Goal: Task Accomplishment & Management: Use online tool/utility

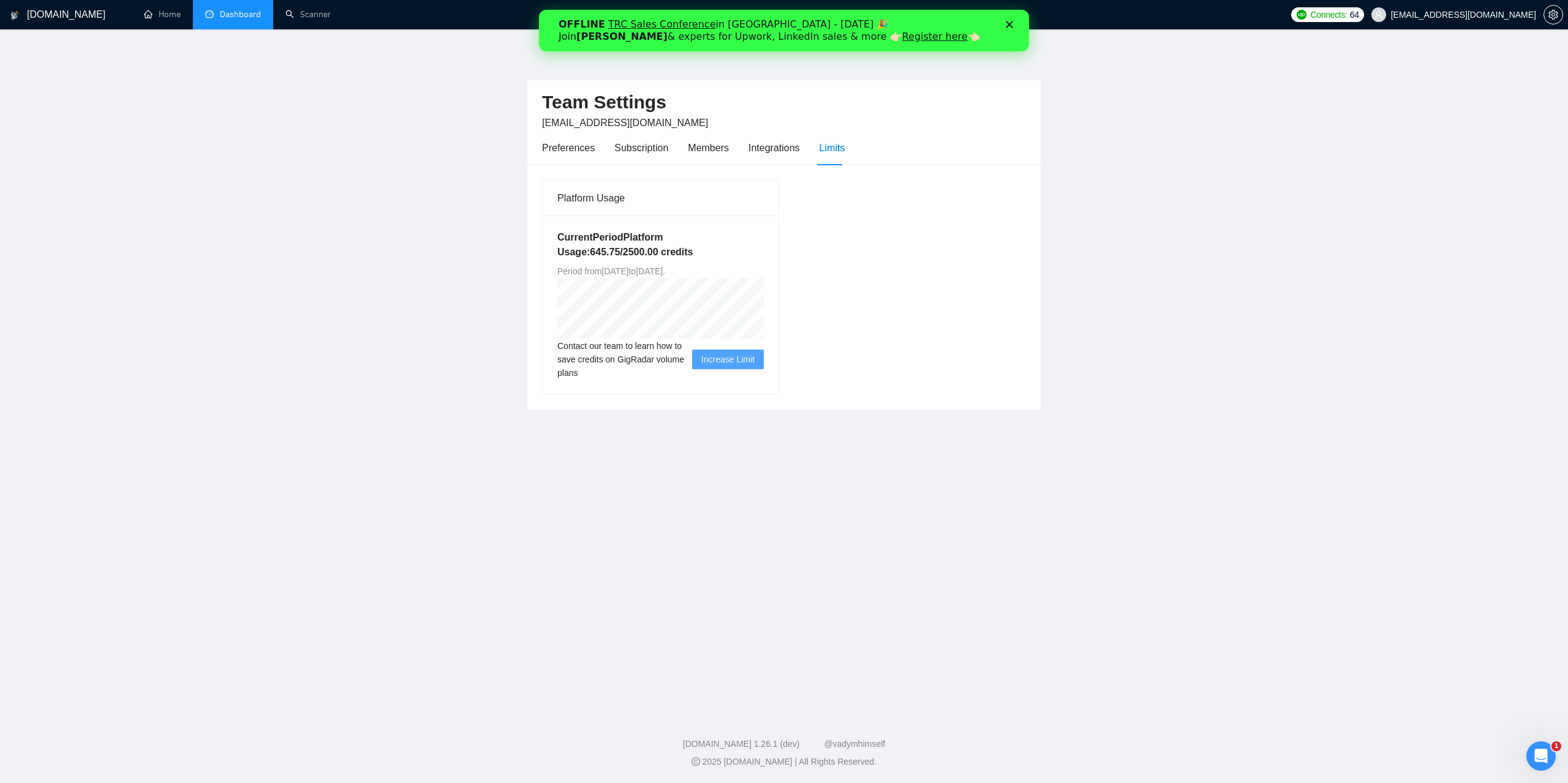
click at [238, 19] on link "Dashboard" at bounding box center [232, 14] width 56 height 10
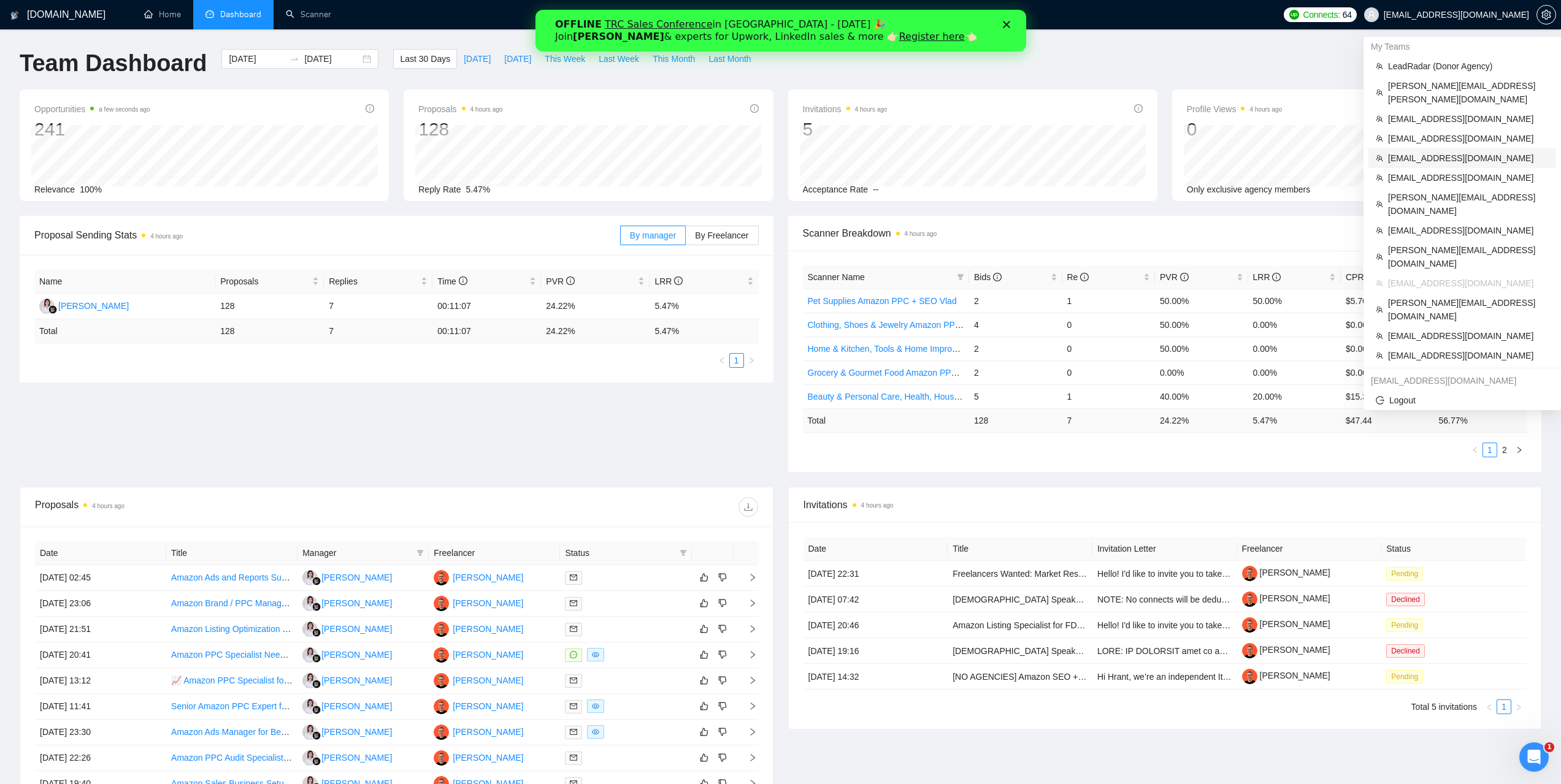
click at [1422, 151] on span "[EMAIL_ADDRESS][DOMAIN_NAME]" at bounding box center [1468, 158] width 161 height 13
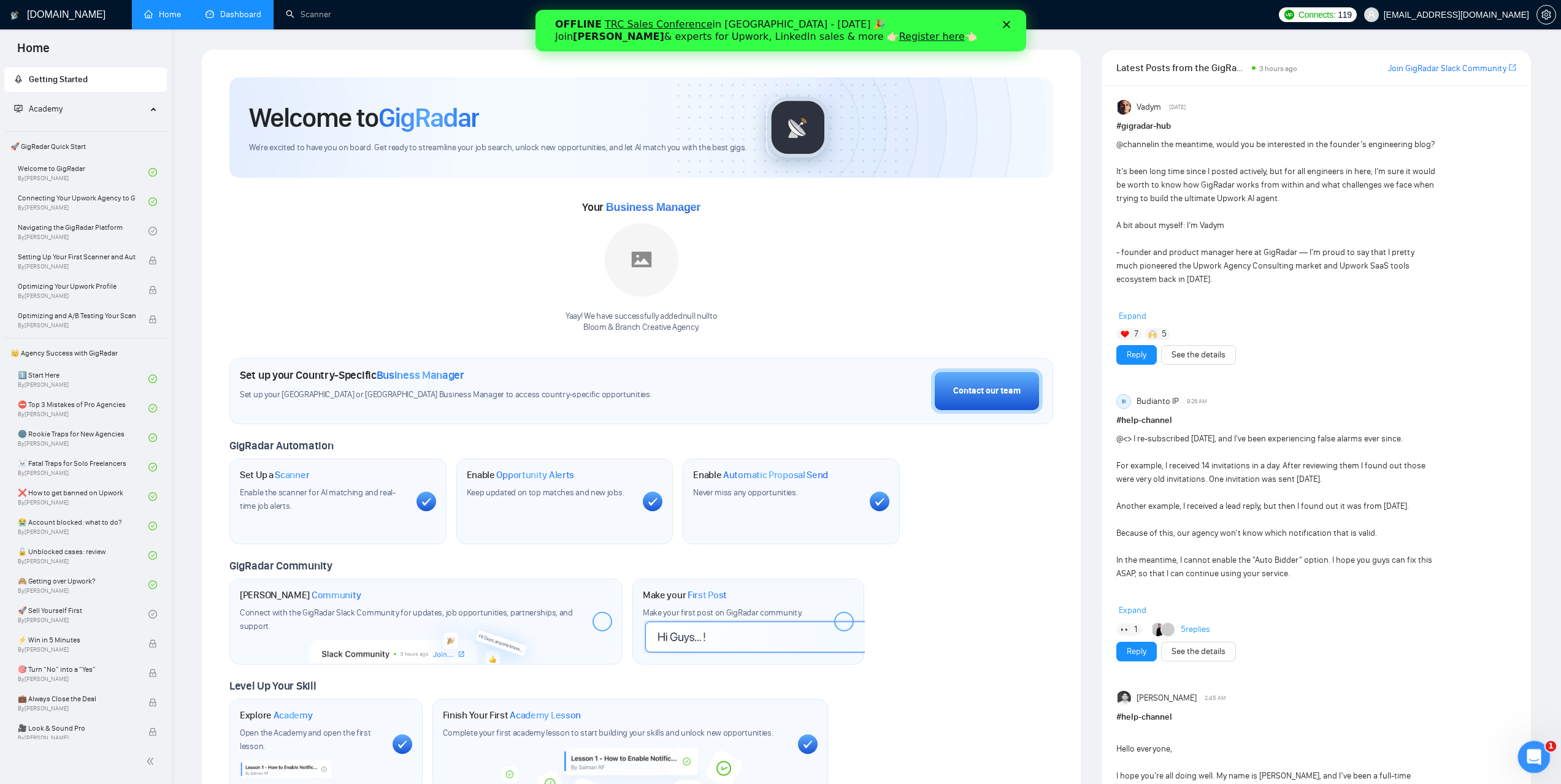
click at [1530, 753] on icon "Відкрити програму для спілкування Intercom" at bounding box center [1532, 755] width 20 height 20
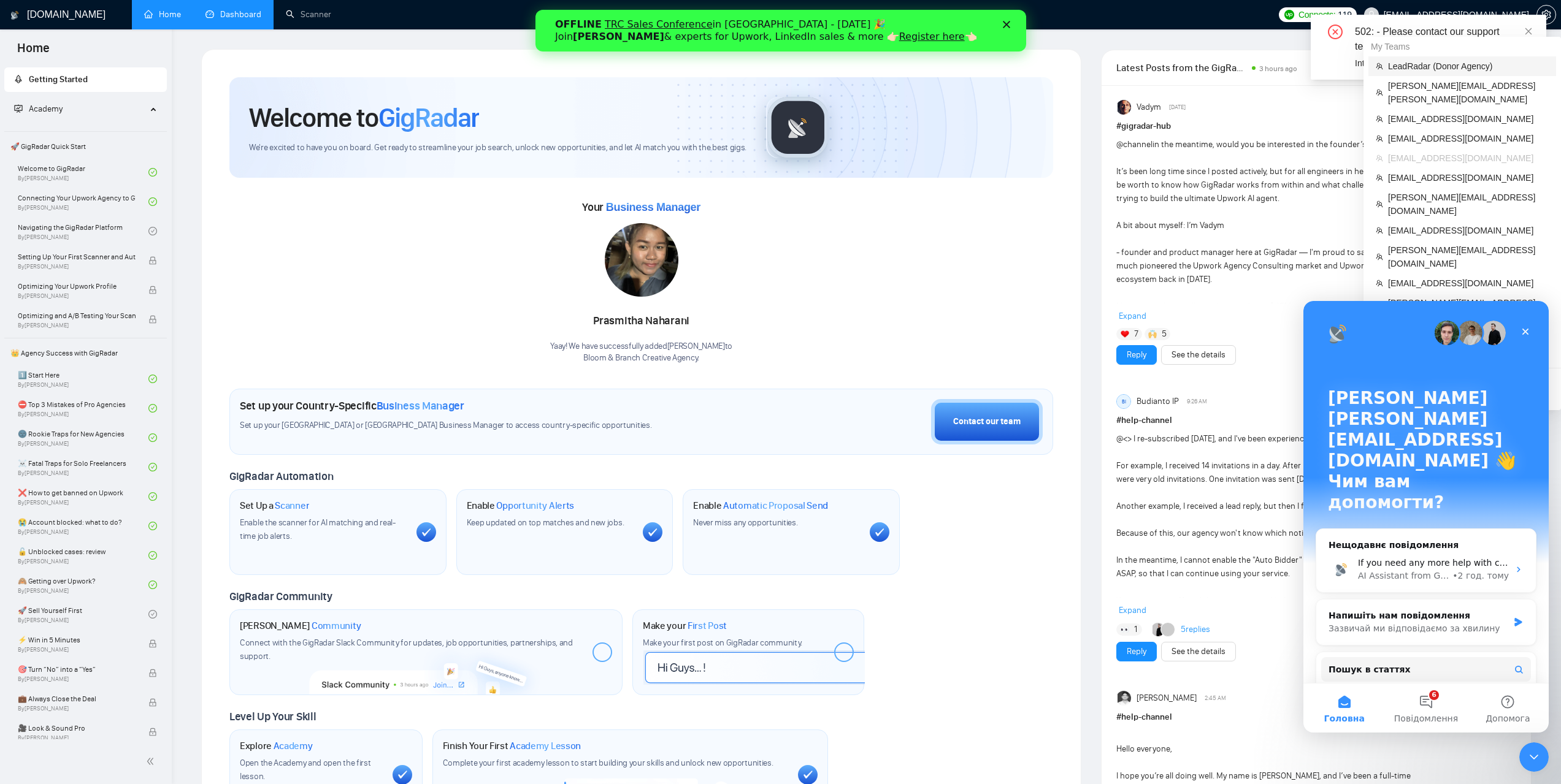
click at [1440, 71] on span "LeadRadar (Donor Agency)" at bounding box center [1468, 66] width 161 height 13
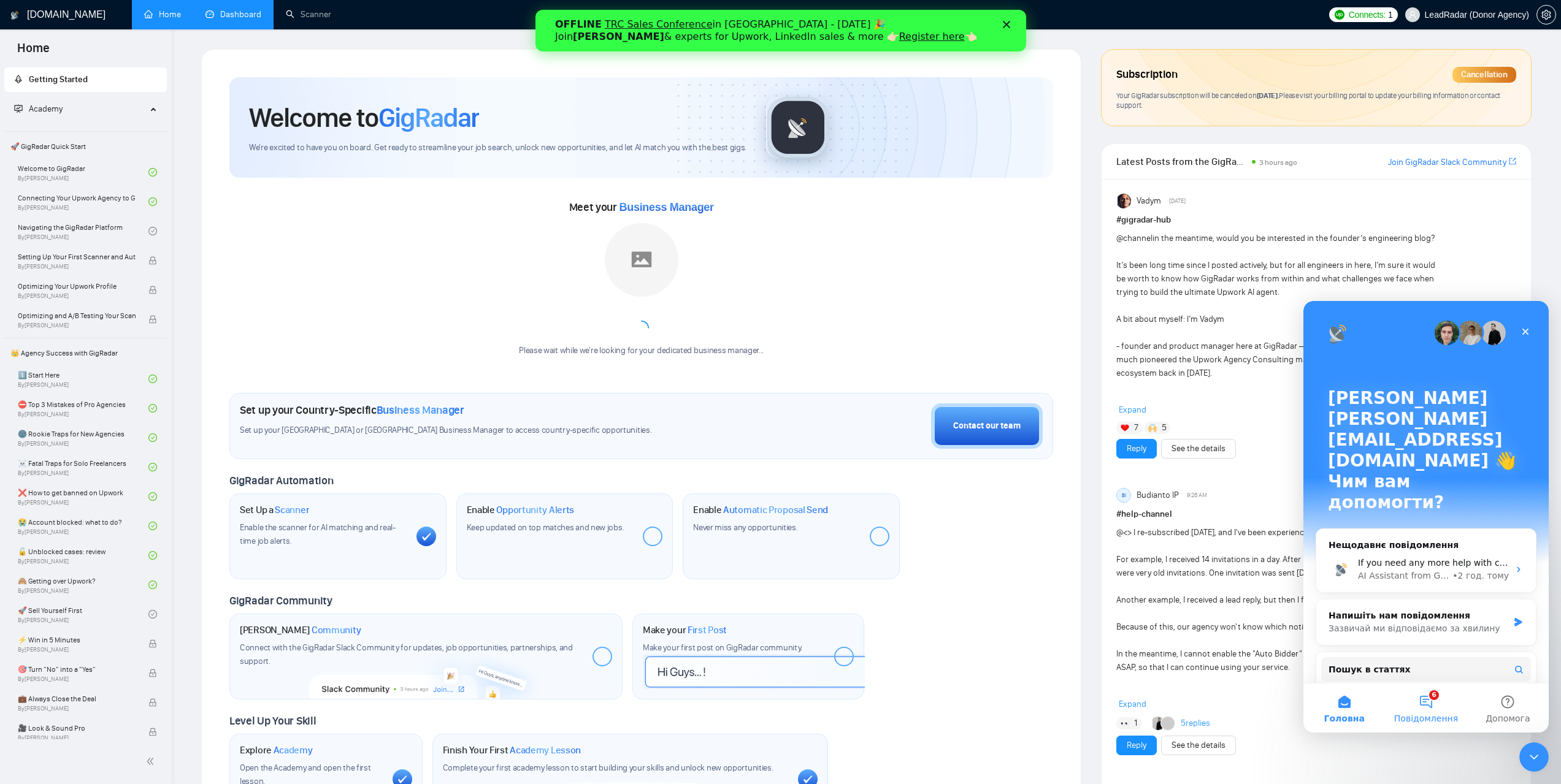
click at [1436, 710] on button "6 Повідомлення" at bounding box center [1426, 708] width 81 height 49
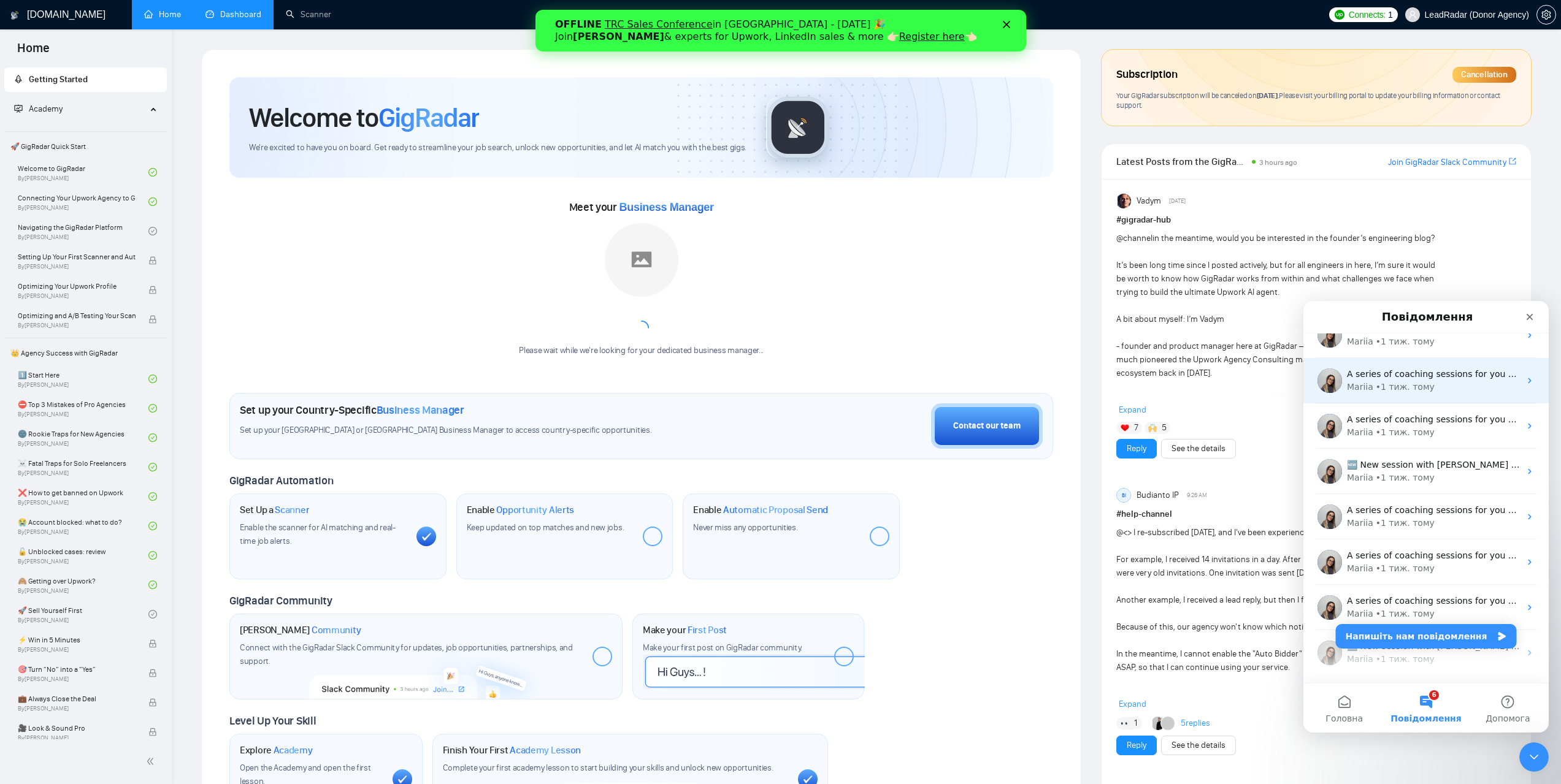
scroll to position [975, 0]
click at [1525, 316] on icon "Закрити" at bounding box center [1530, 317] width 9 height 9
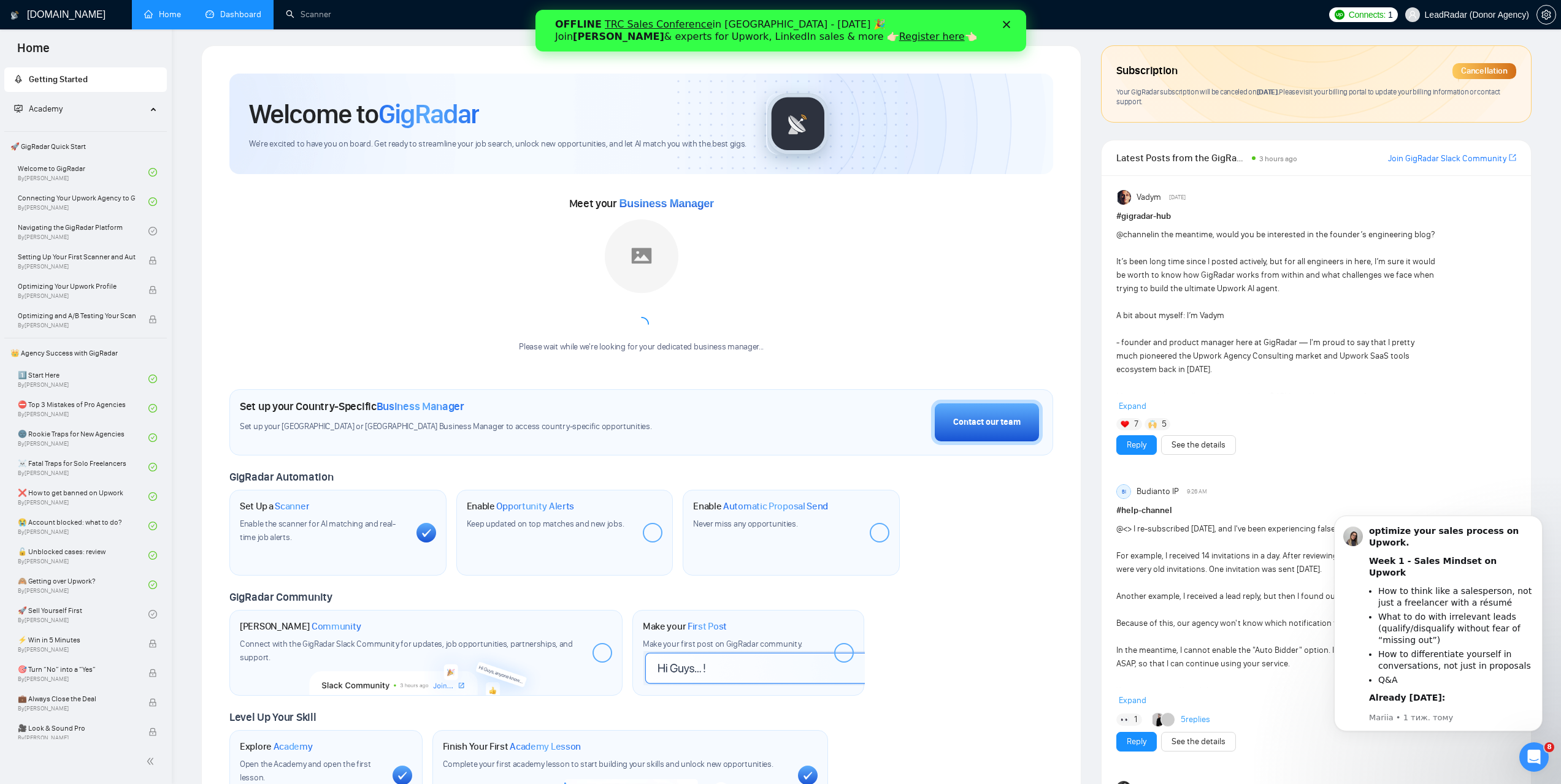
scroll to position [0, 0]
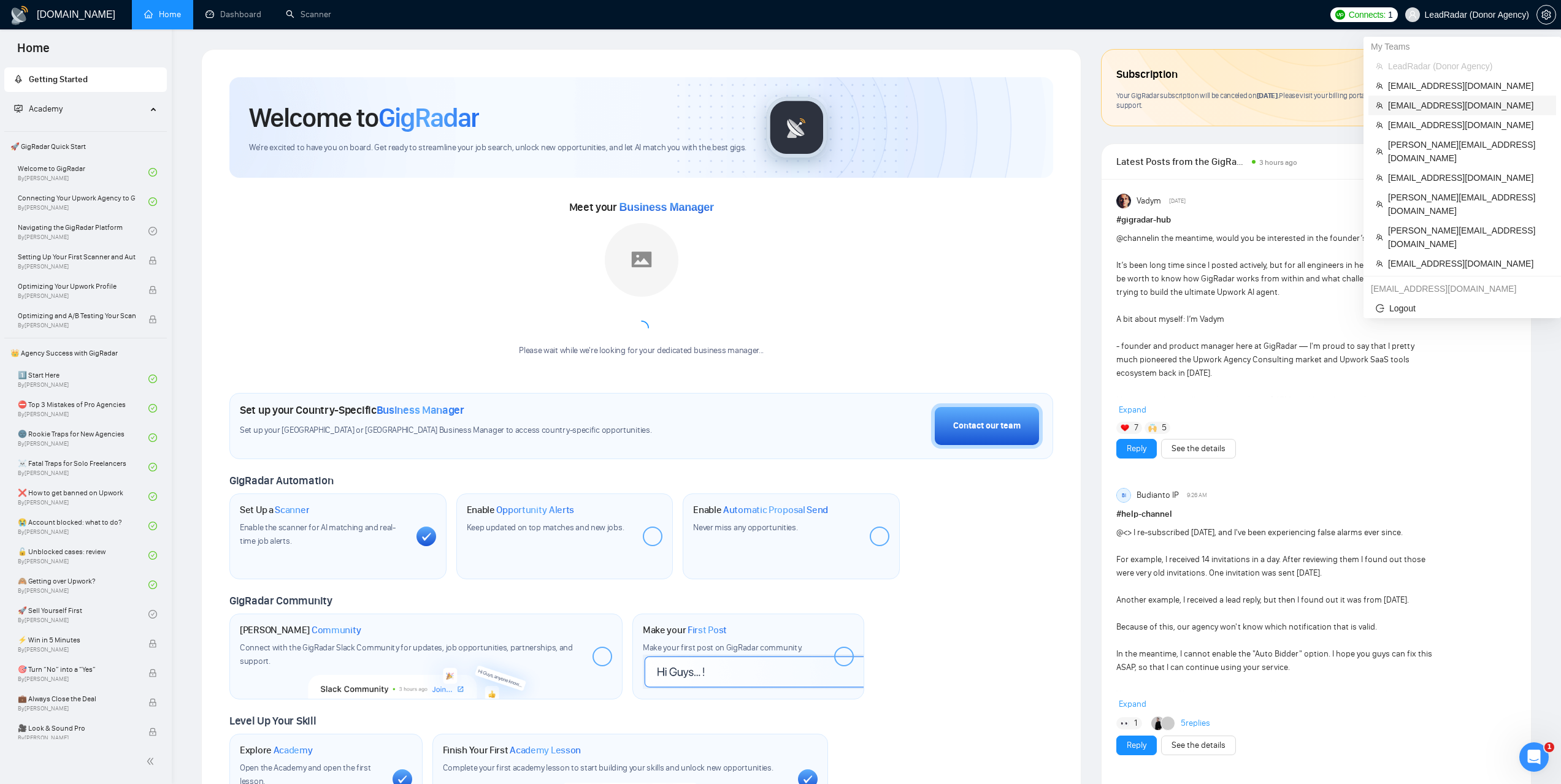
click at [1403, 106] on span "[EMAIL_ADDRESS][DOMAIN_NAME]" at bounding box center [1468, 105] width 161 height 13
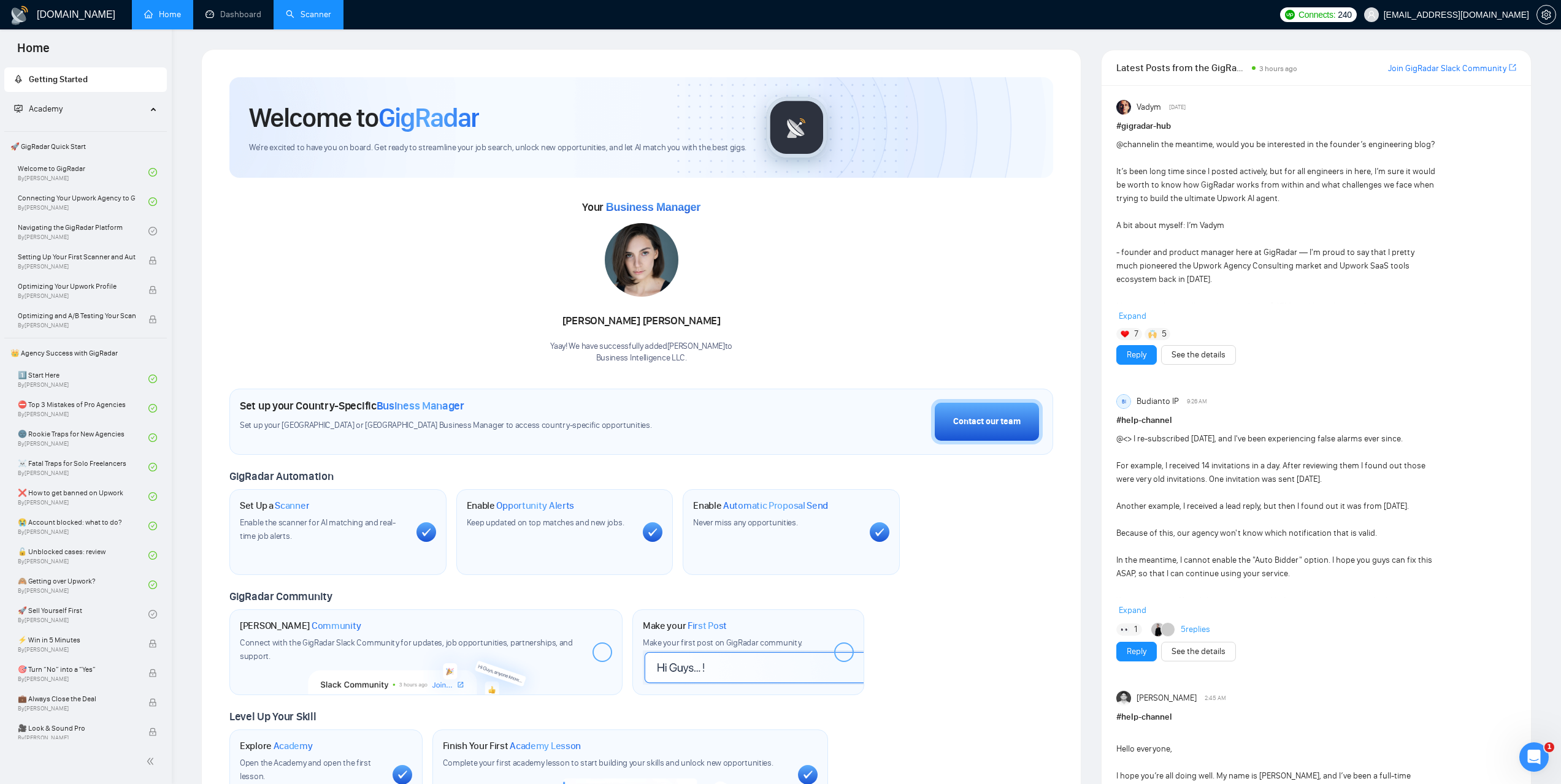
click at [320, 11] on link "Scanner" at bounding box center [308, 14] width 45 height 10
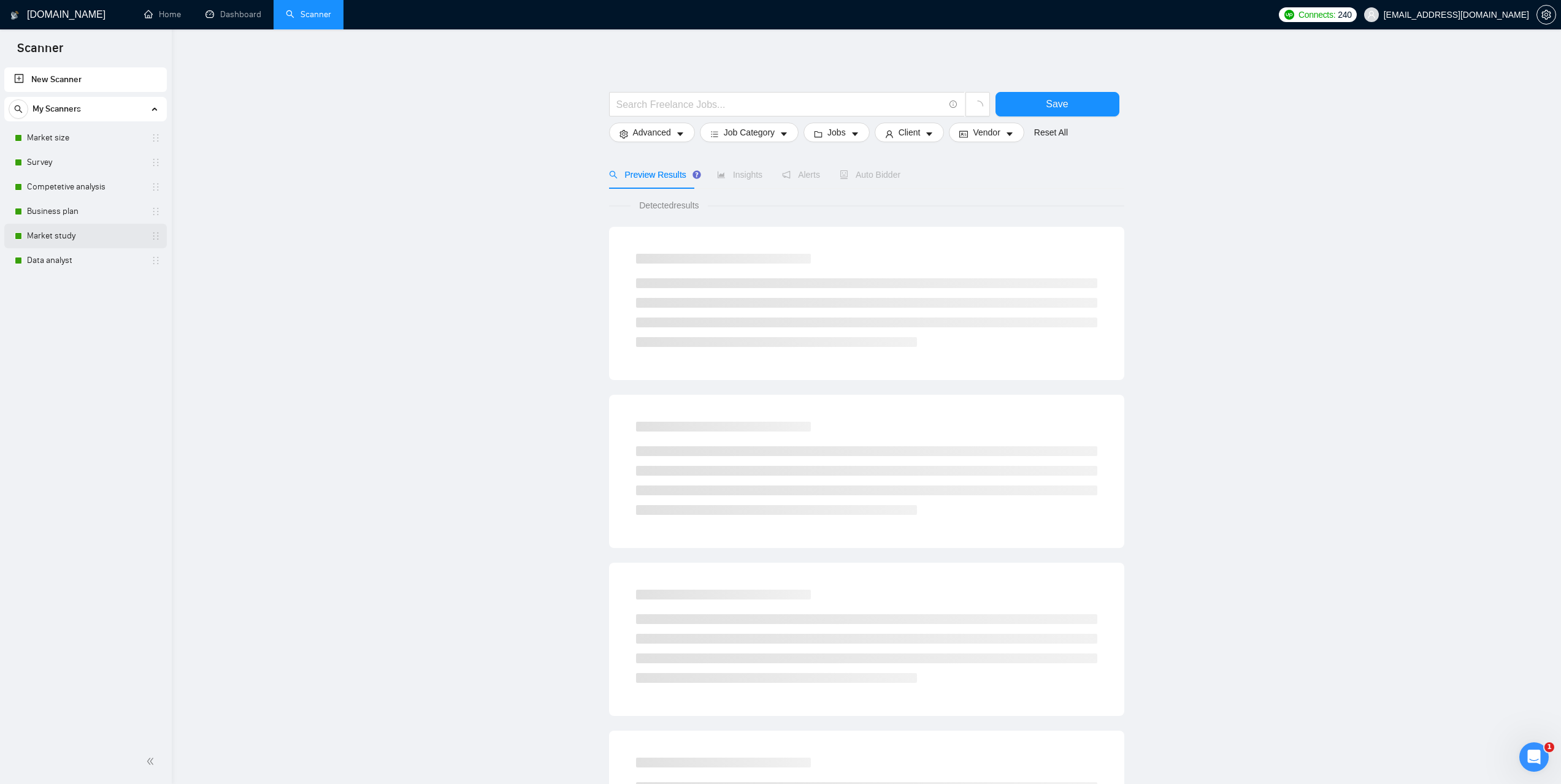
click at [58, 239] on link "Market study" at bounding box center [85, 236] width 116 height 25
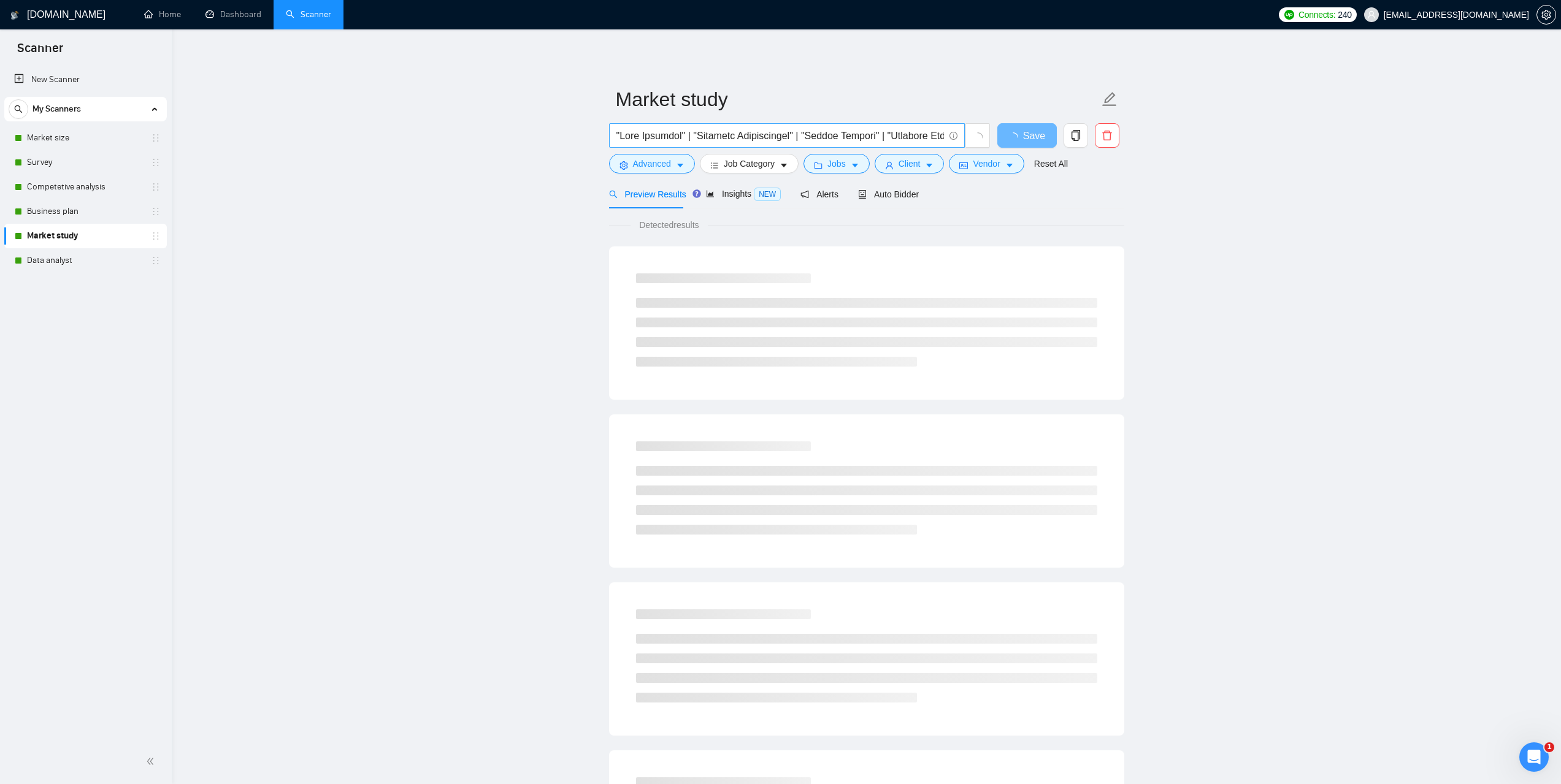
click at [828, 133] on input "text" at bounding box center [780, 135] width 327 height 15
paste input "Market Research for Pre-Revenue Startup (TAM/[PERSON_NAME] Analysis)"
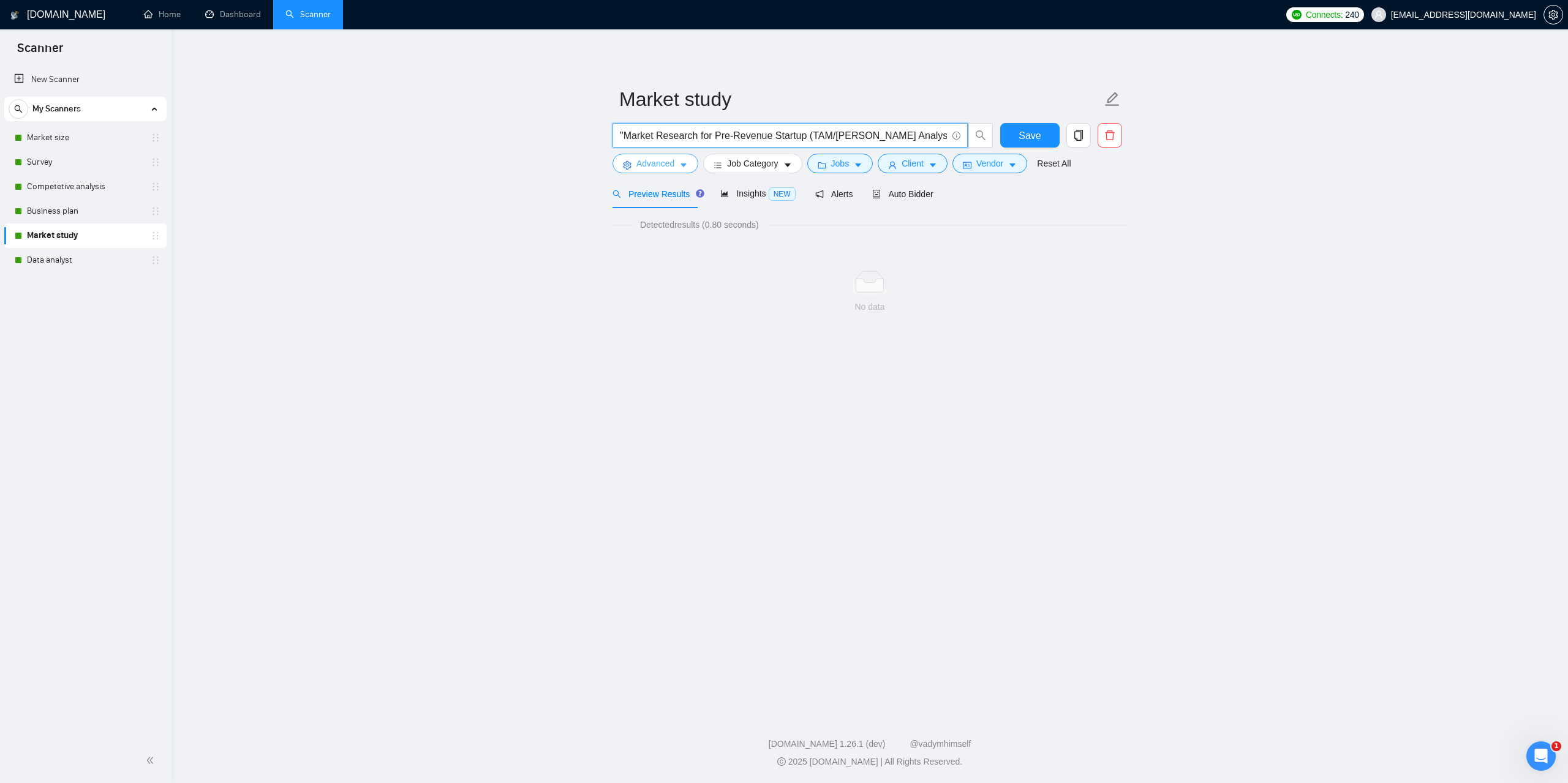
type input ""Market Research for Pre-Revenue Startup (TAM/[PERSON_NAME] Analysis)""
click at [690, 164] on button "Advanced" at bounding box center [655, 163] width 86 height 20
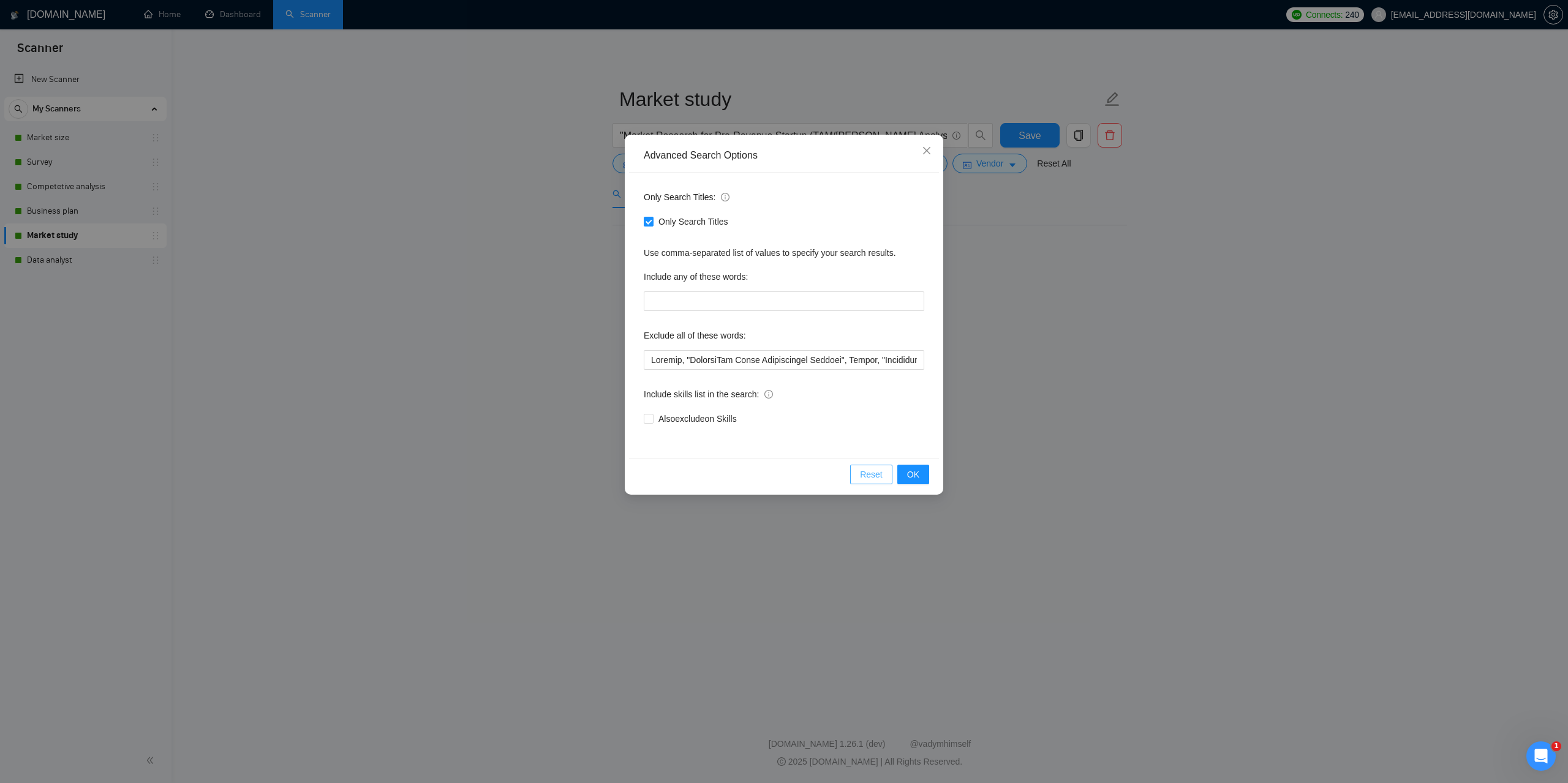
click at [859, 478] on button "Reset" at bounding box center [871, 474] width 43 height 20
checkbox input "false"
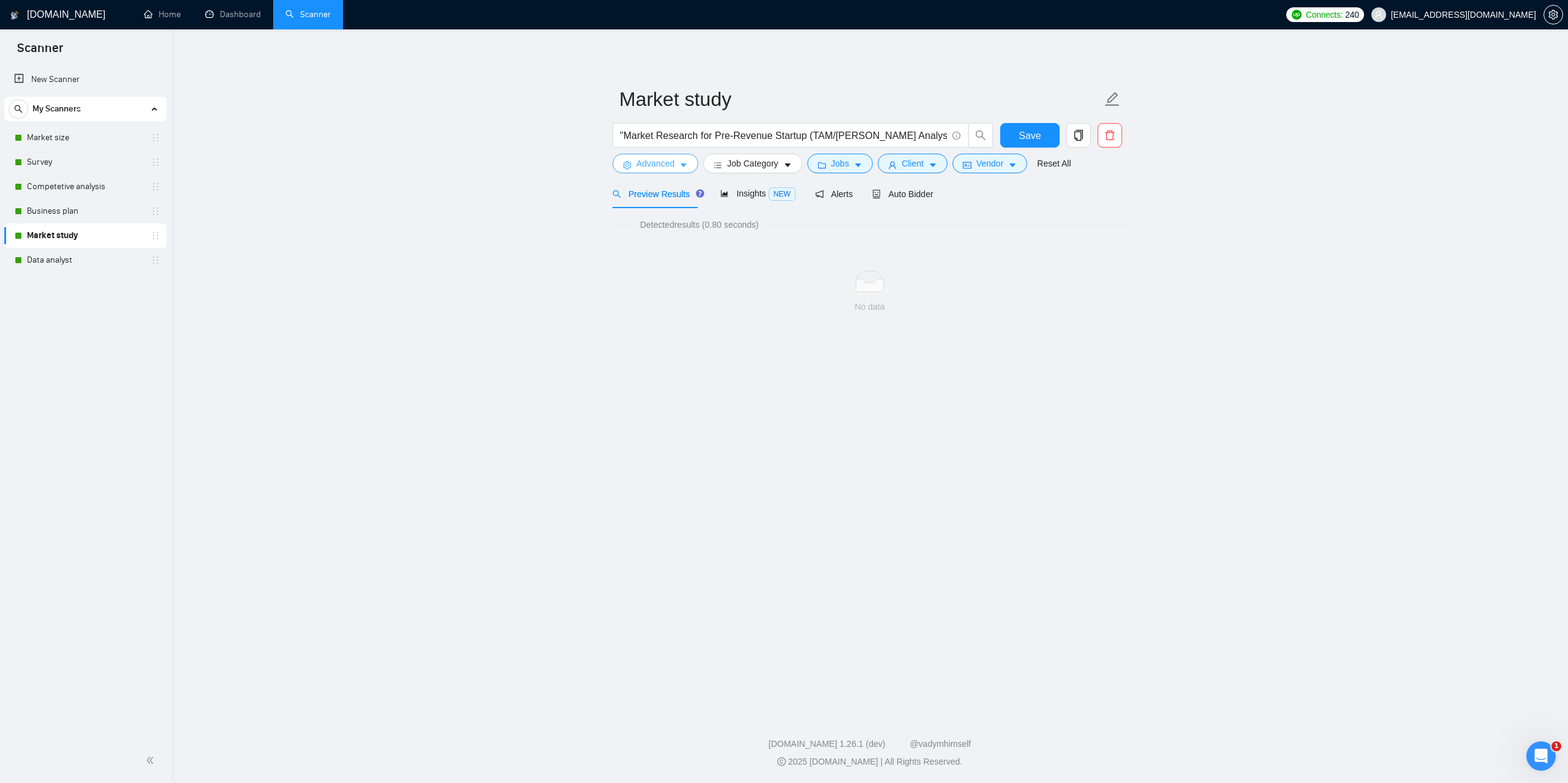
click at [1205, 429] on body "Scanner New Scanner My Scanners Market size Survey Competetive analysis Busines…" at bounding box center [784, 391] width 1568 height 783
click at [843, 162] on span "Jobs" at bounding box center [840, 163] width 18 height 13
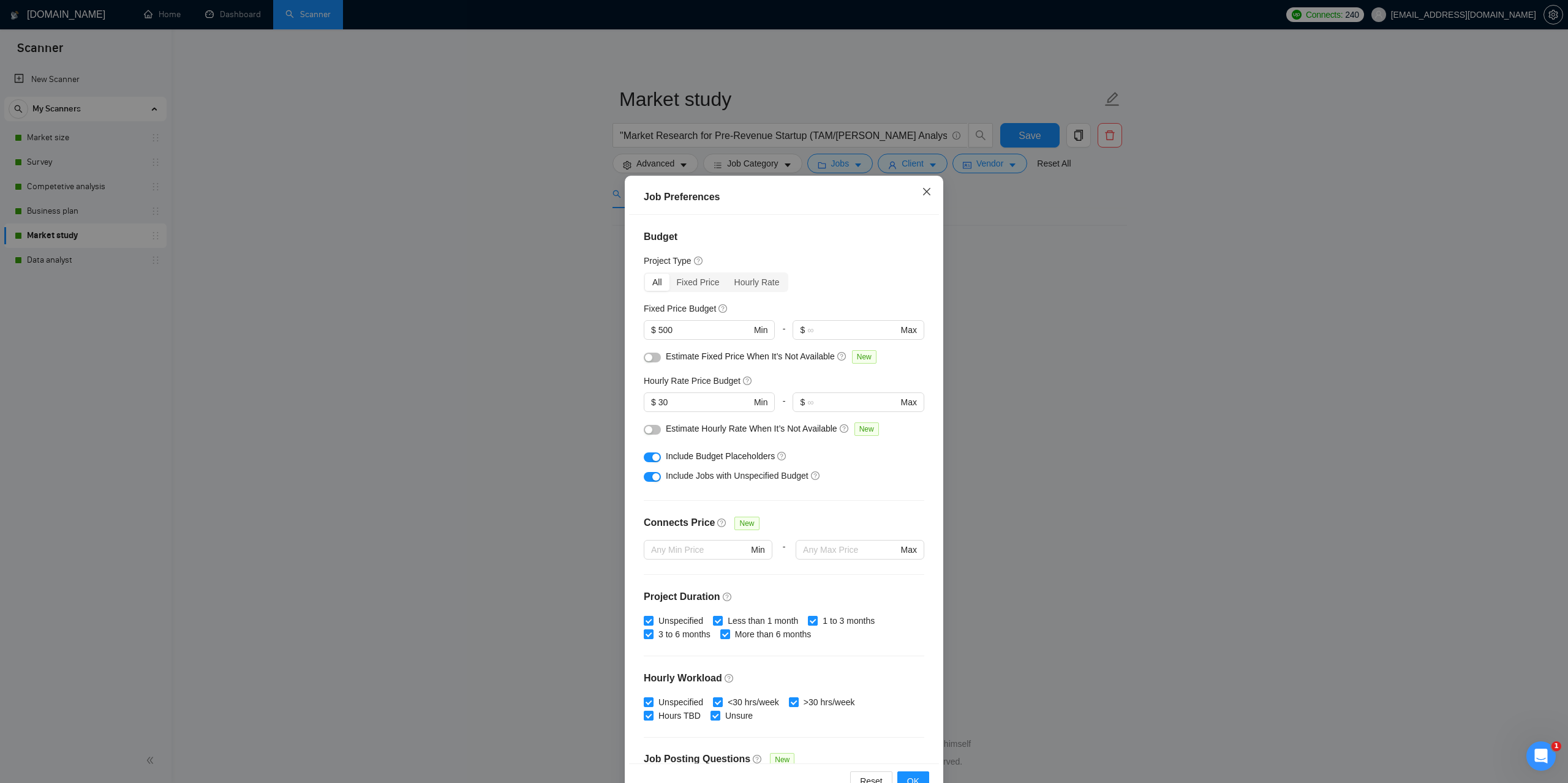
click at [929, 193] on span "Close" at bounding box center [926, 192] width 33 height 33
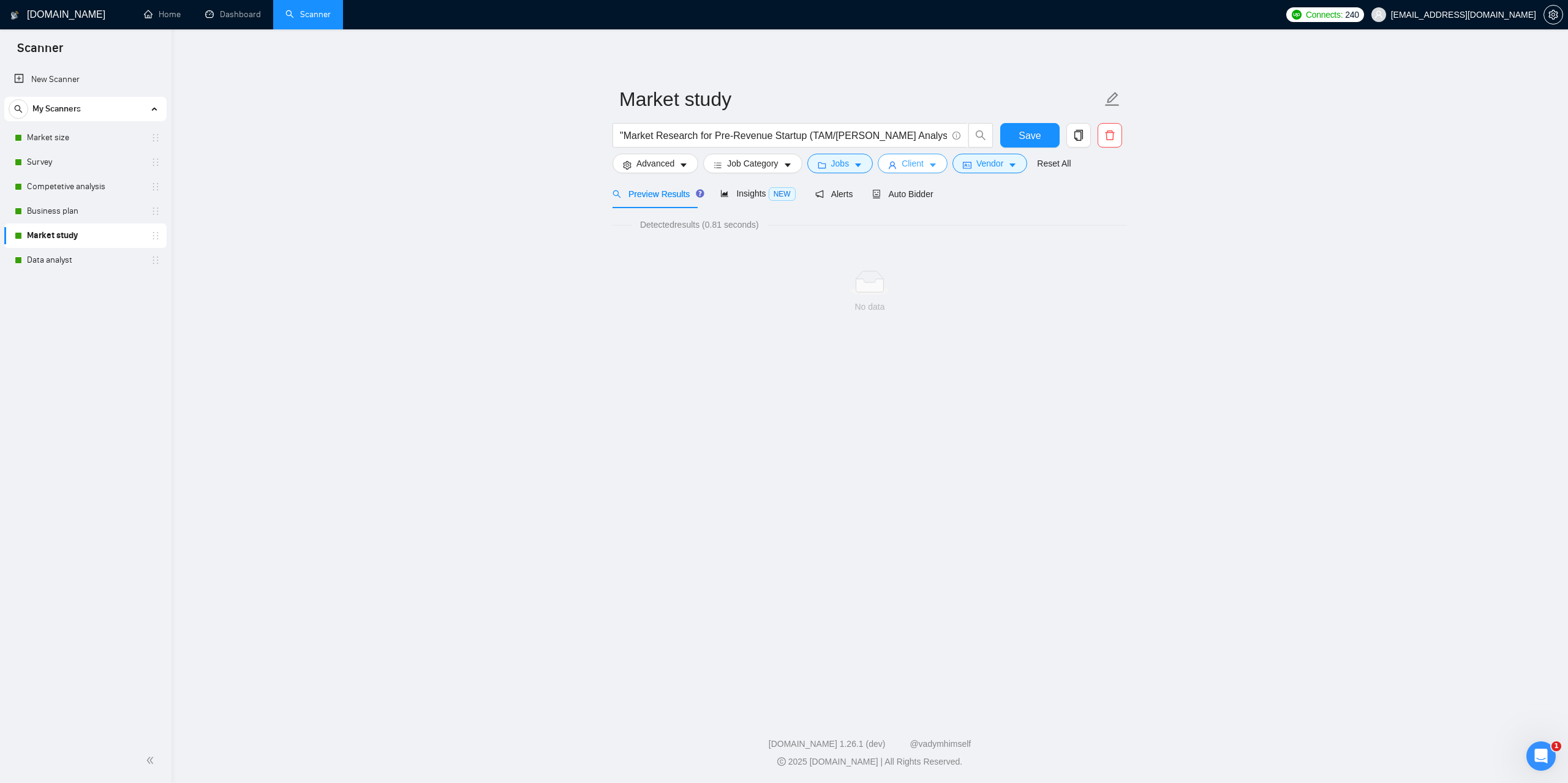
click at [927, 154] on button "Client" at bounding box center [912, 163] width 70 height 20
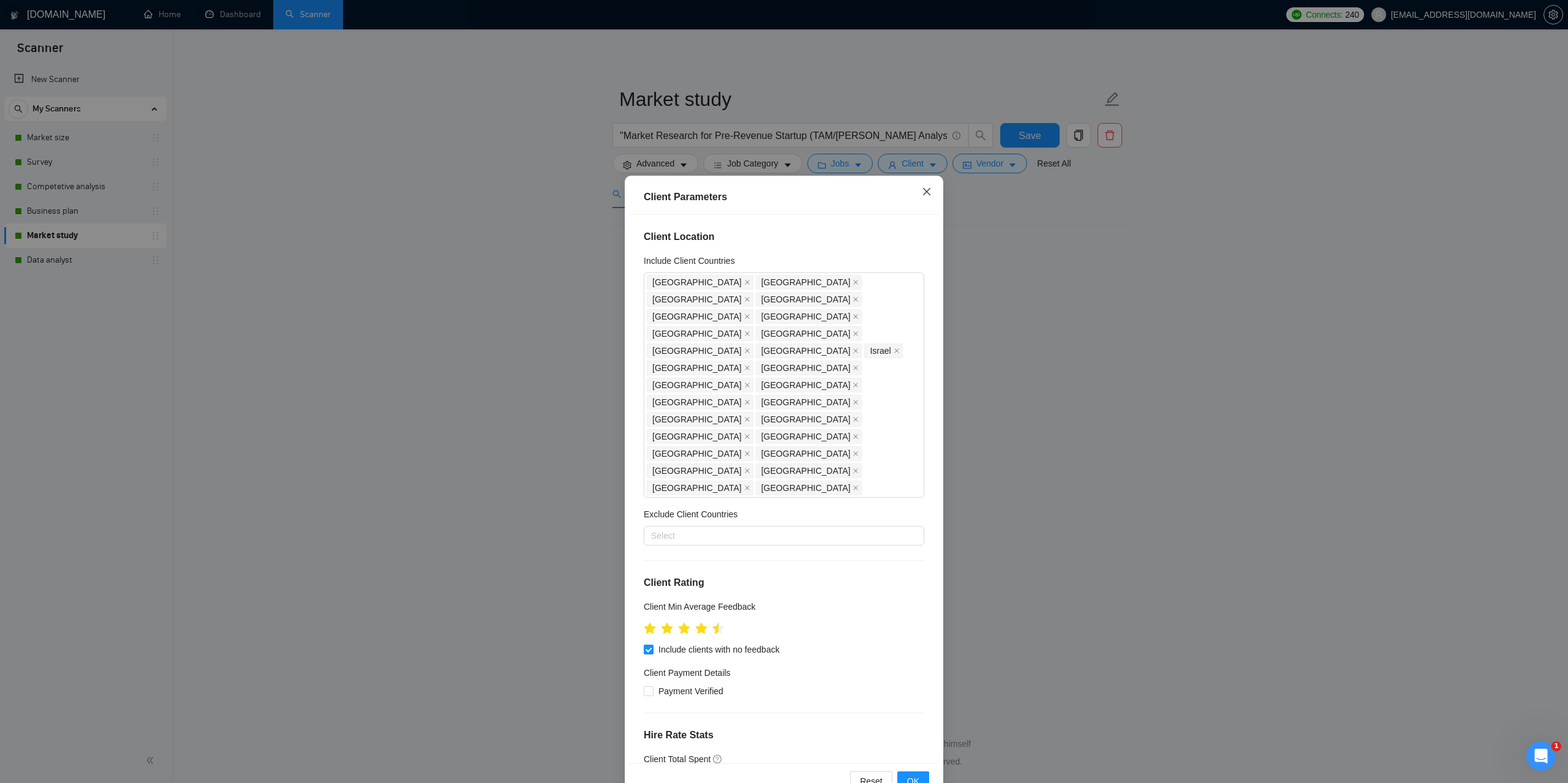
click at [922, 189] on icon "close" at bounding box center [927, 192] width 9 height 9
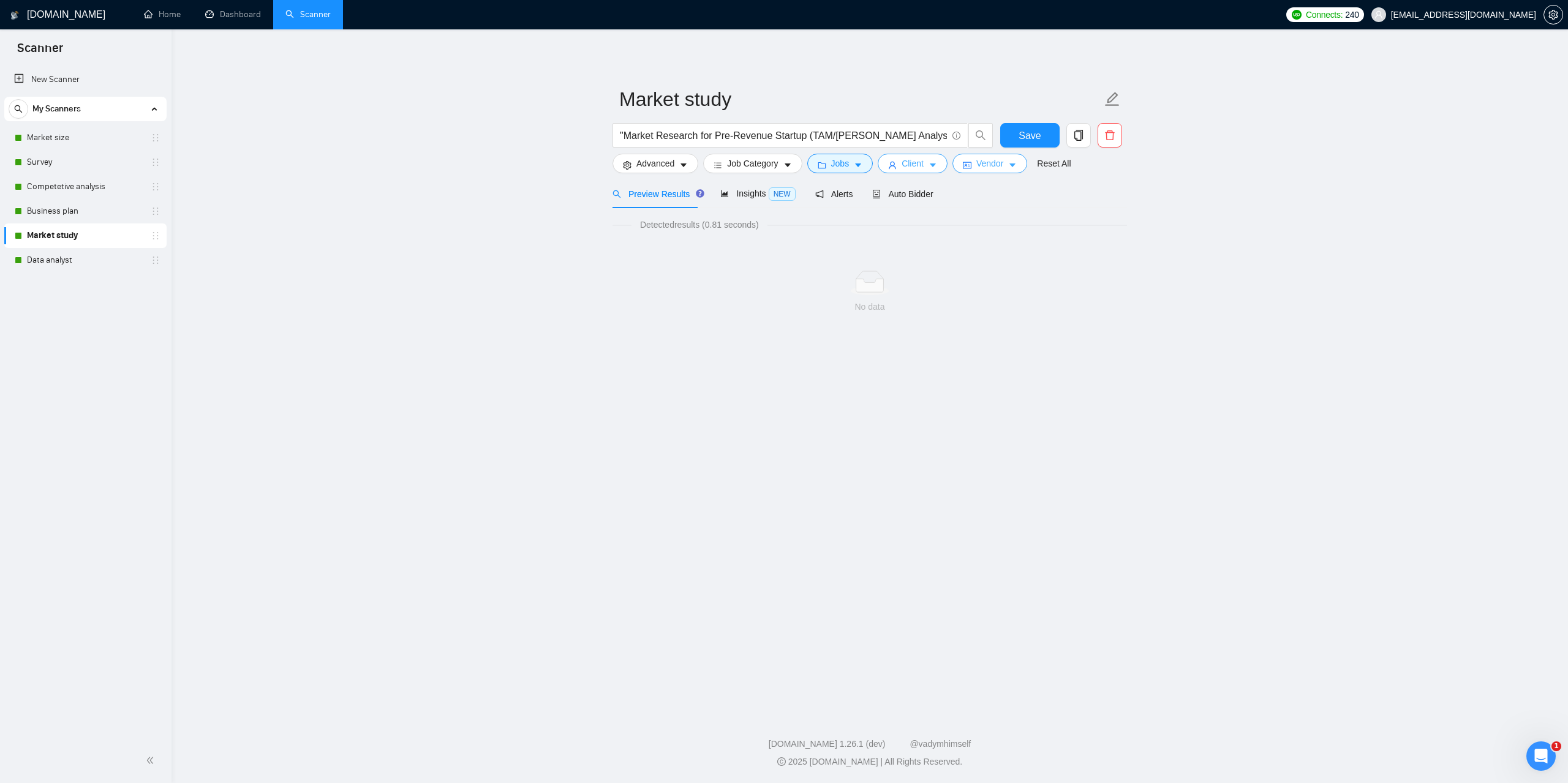
click at [1000, 169] on body "Scanner New Scanner My Scanners Market size Survey Competetive analysis Busines…" at bounding box center [784, 391] width 1568 height 783
click at [999, 171] on button "Vendor" at bounding box center [989, 163] width 75 height 20
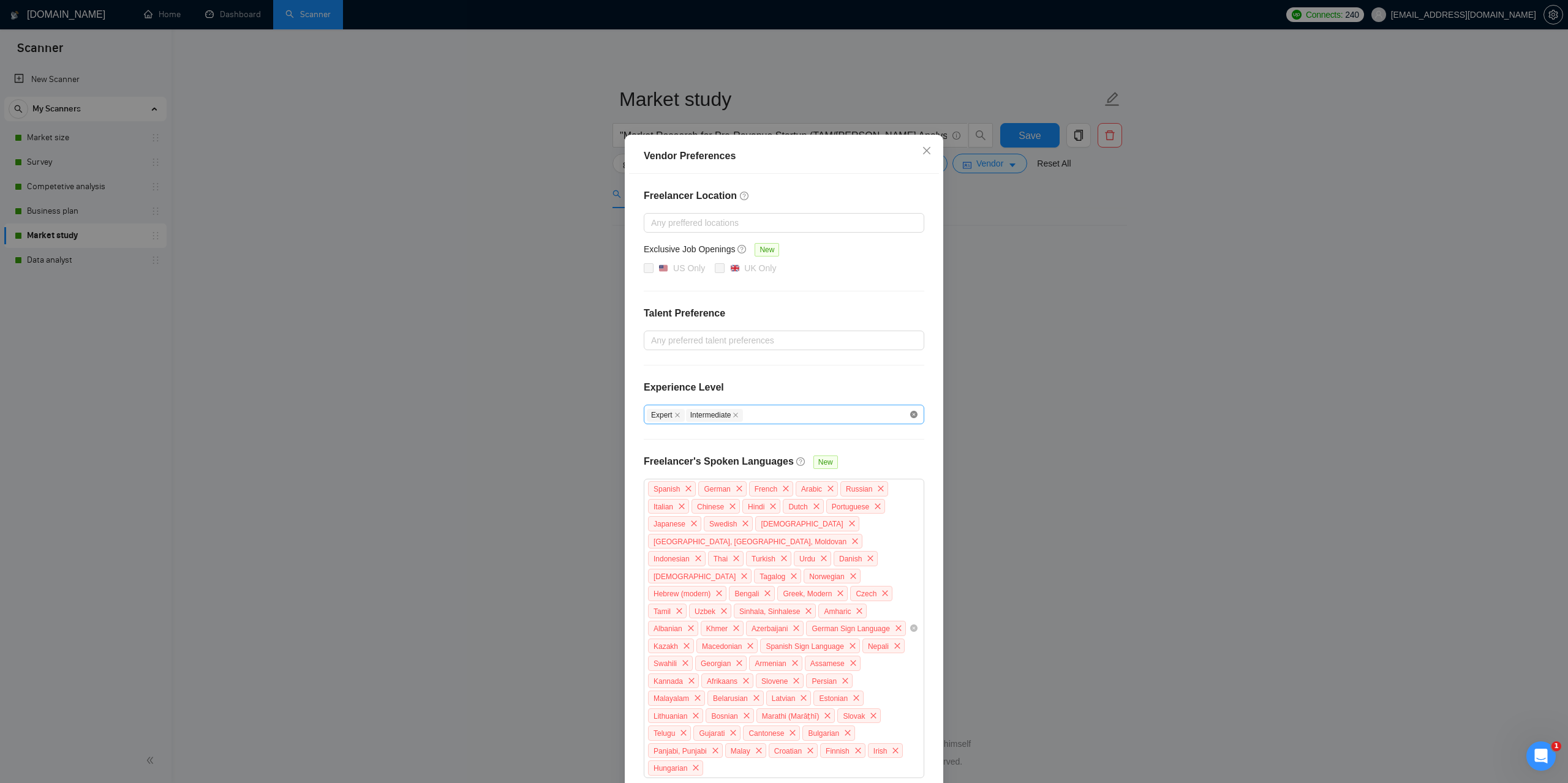
click at [913, 417] on div "Expert Intermediate" at bounding box center [783, 414] width 281 height 20
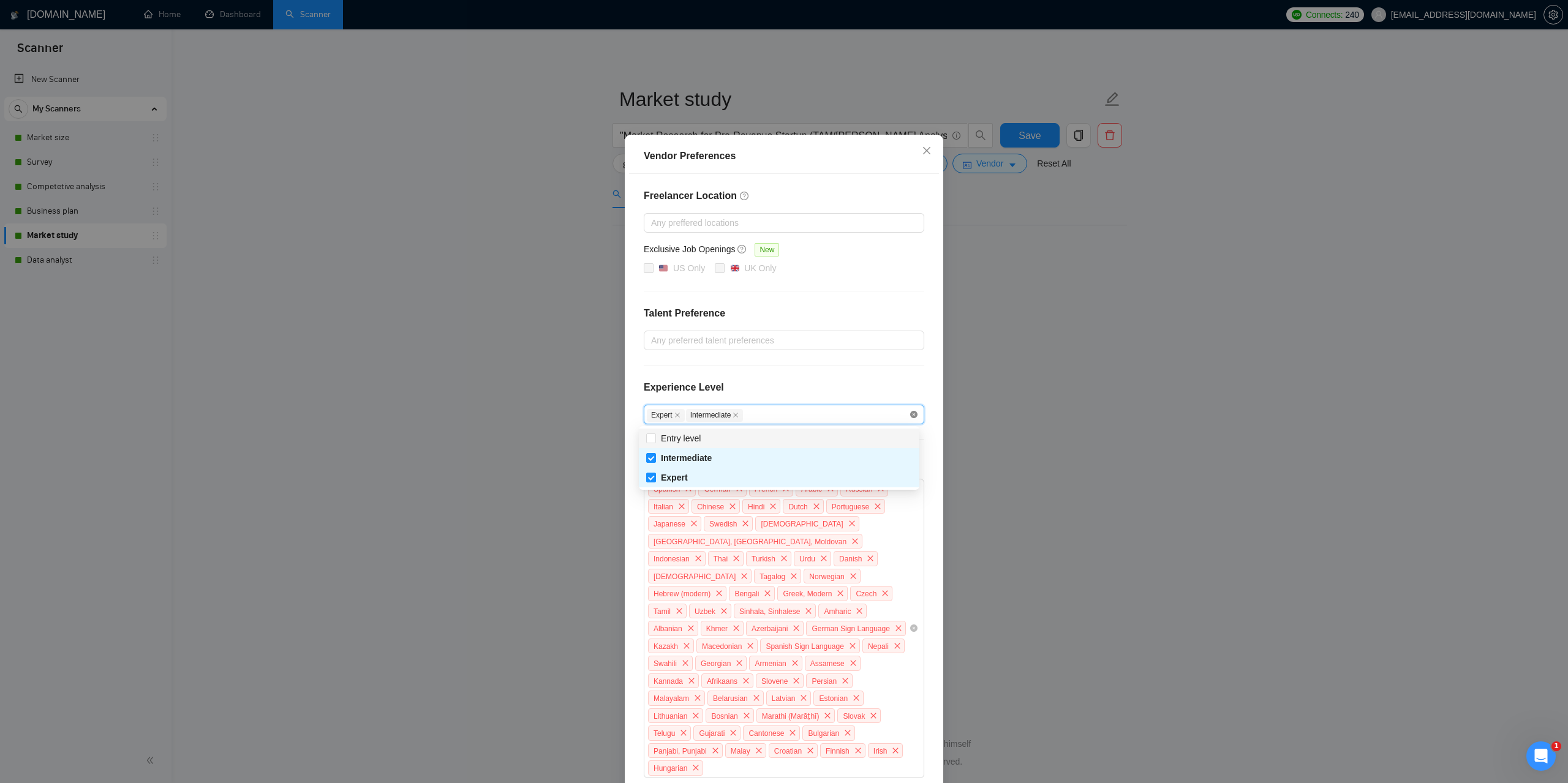
checkbox input "false"
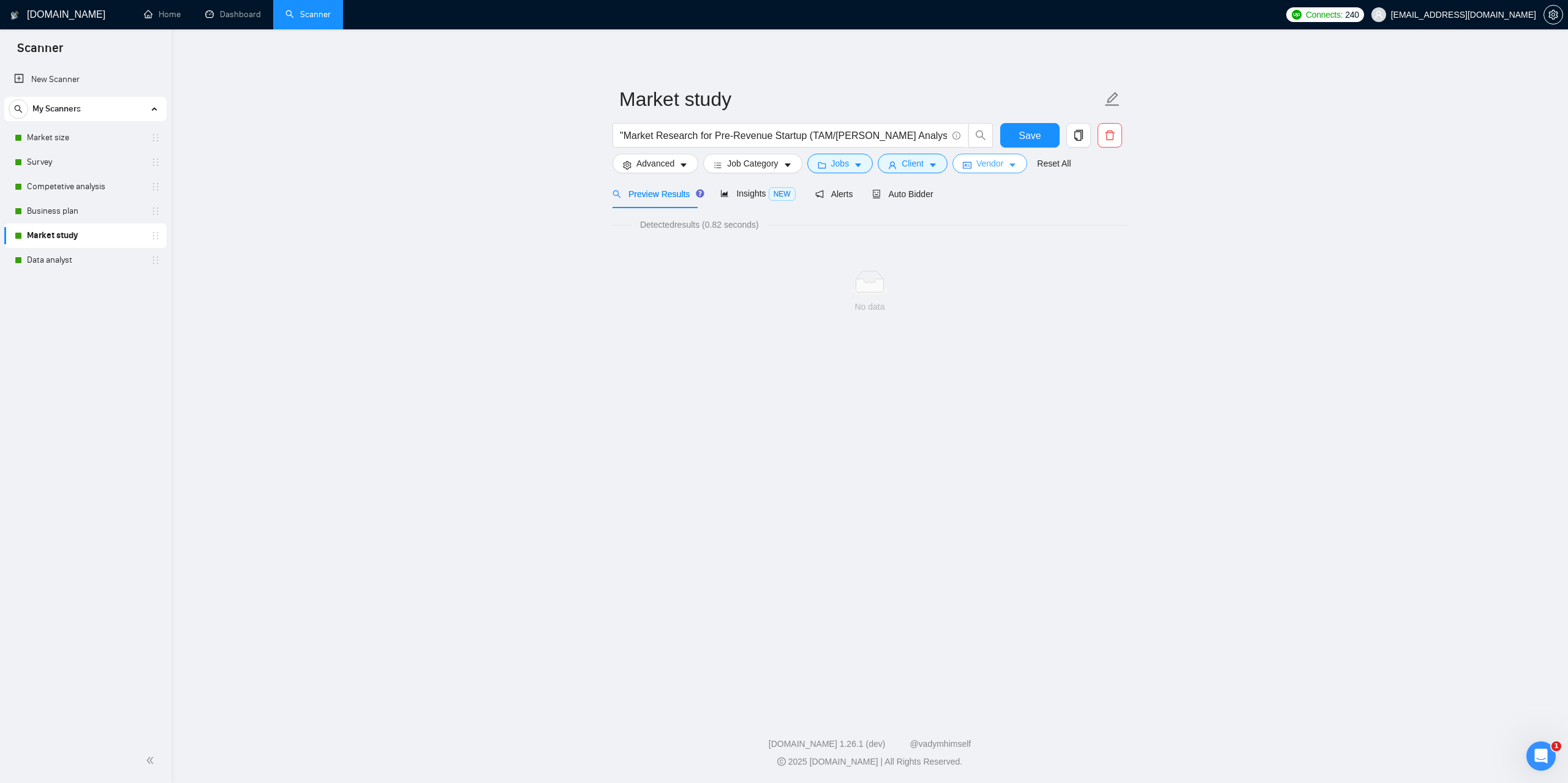
click at [980, 155] on button "Vendor" at bounding box center [989, 163] width 75 height 20
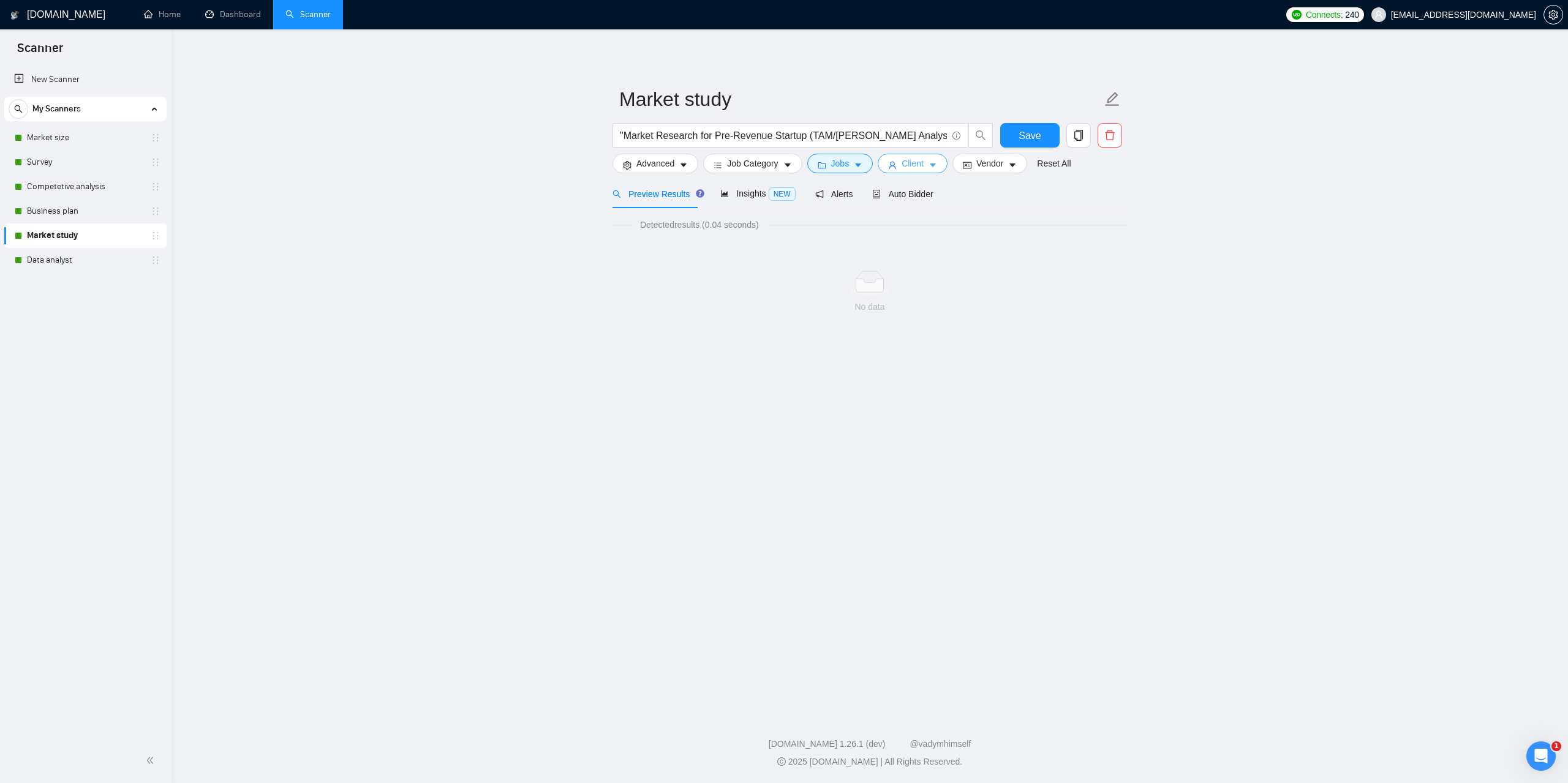
click at [924, 158] on button "Client" at bounding box center [912, 163] width 70 height 20
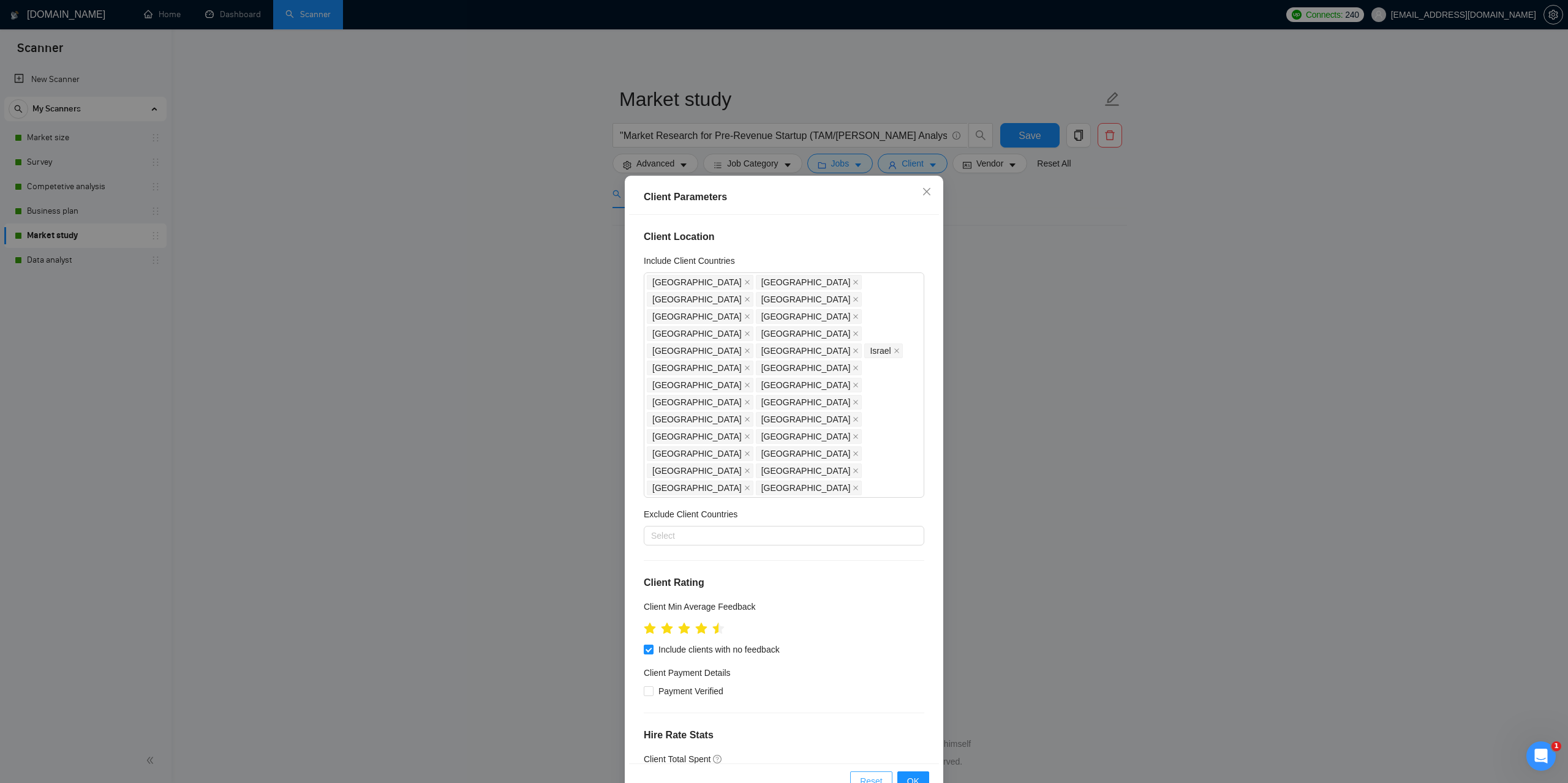
click at [863, 774] on span "Reset" at bounding box center [871, 781] width 23 height 13
checkbox input "false"
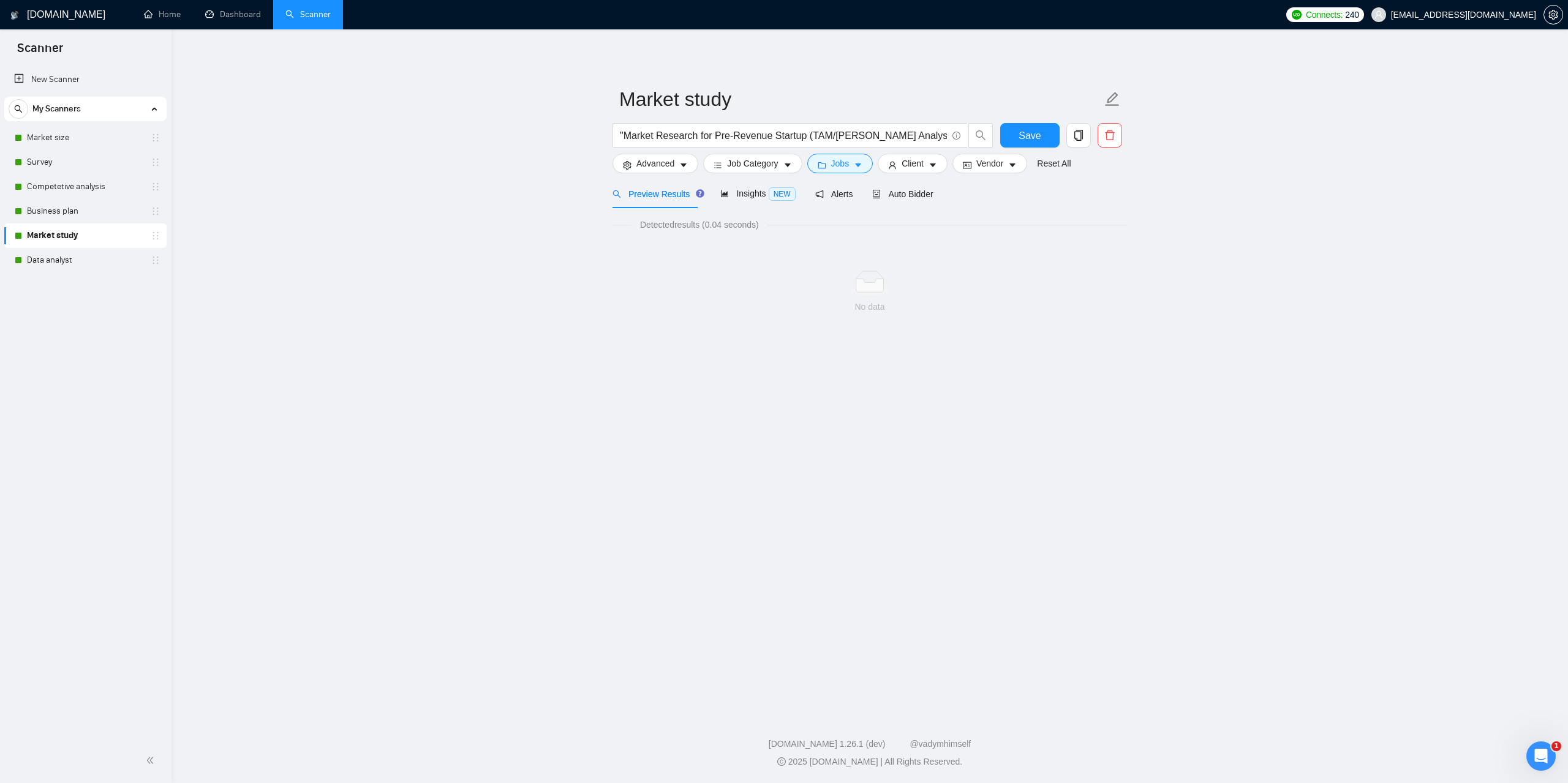
click at [1311, 486] on main "Market study "Market Research for Pre-Revenue Startup (TAM/[PERSON_NAME] Analys…" at bounding box center [869, 368] width 1357 height 639
click at [845, 172] on button "Jobs" at bounding box center [840, 163] width 66 height 20
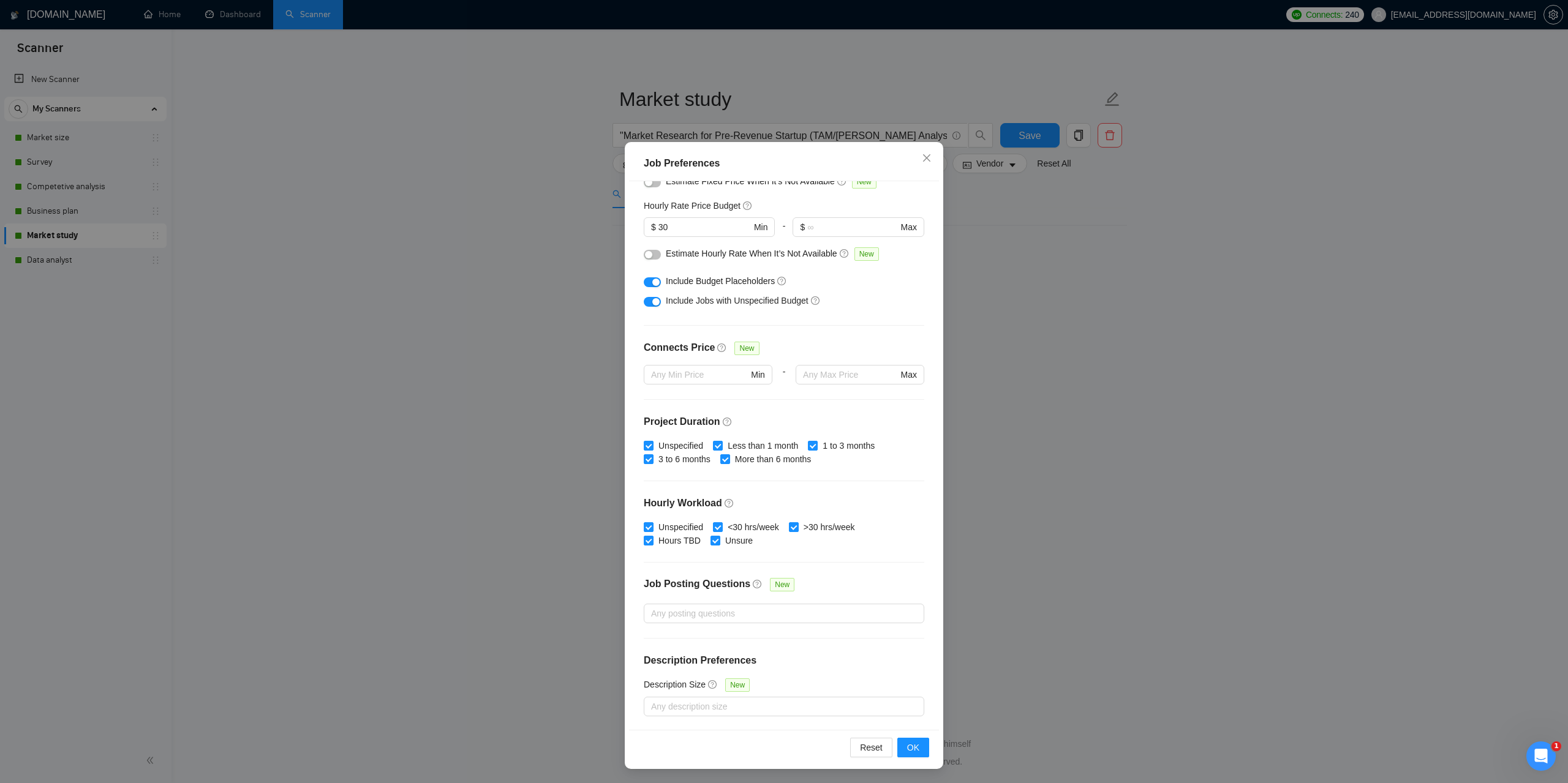
scroll to position [34, 0]
click at [860, 743] on span "Reset" at bounding box center [871, 747] width 23 height 13
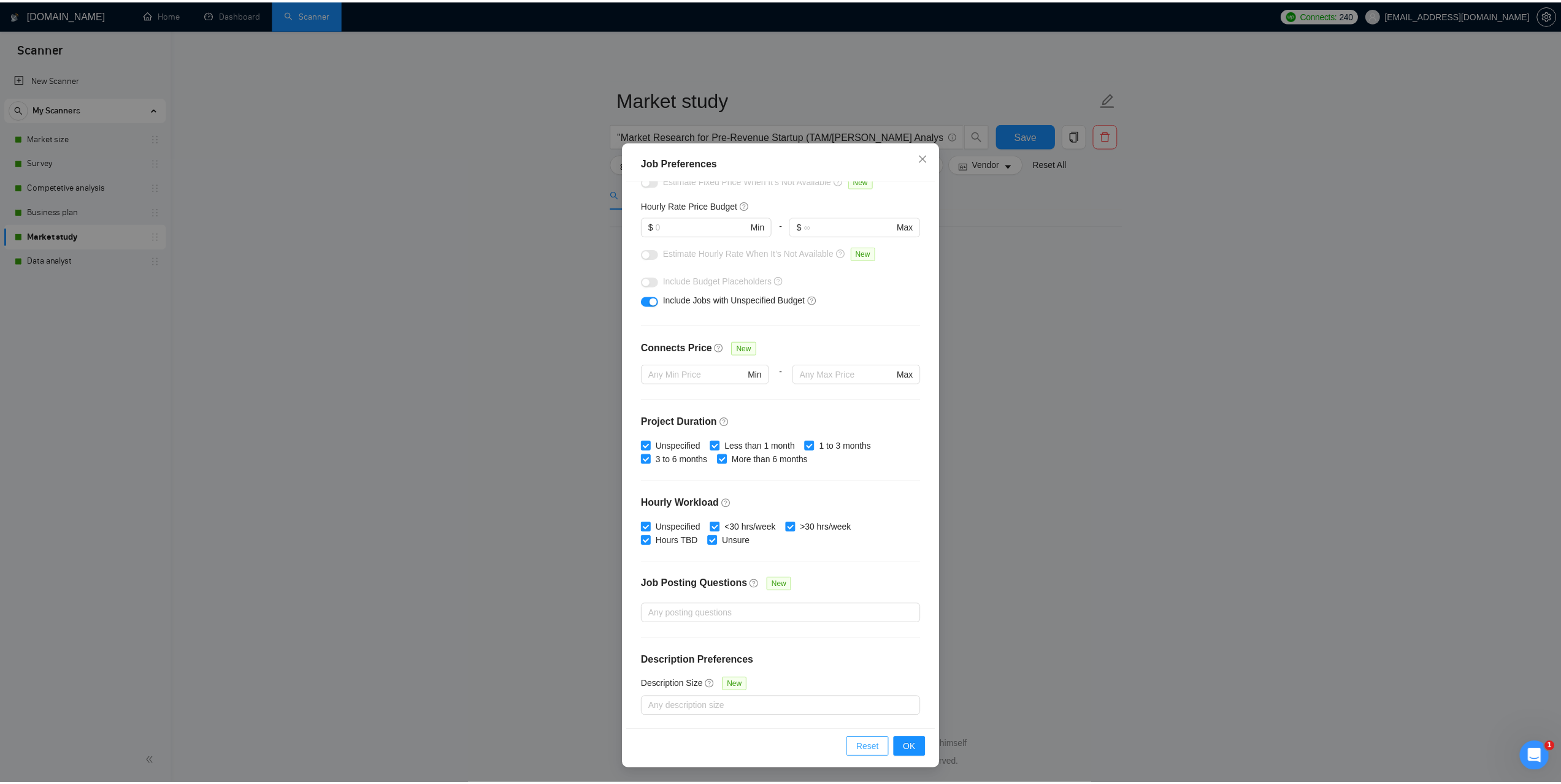
scroll to position [0, 0]
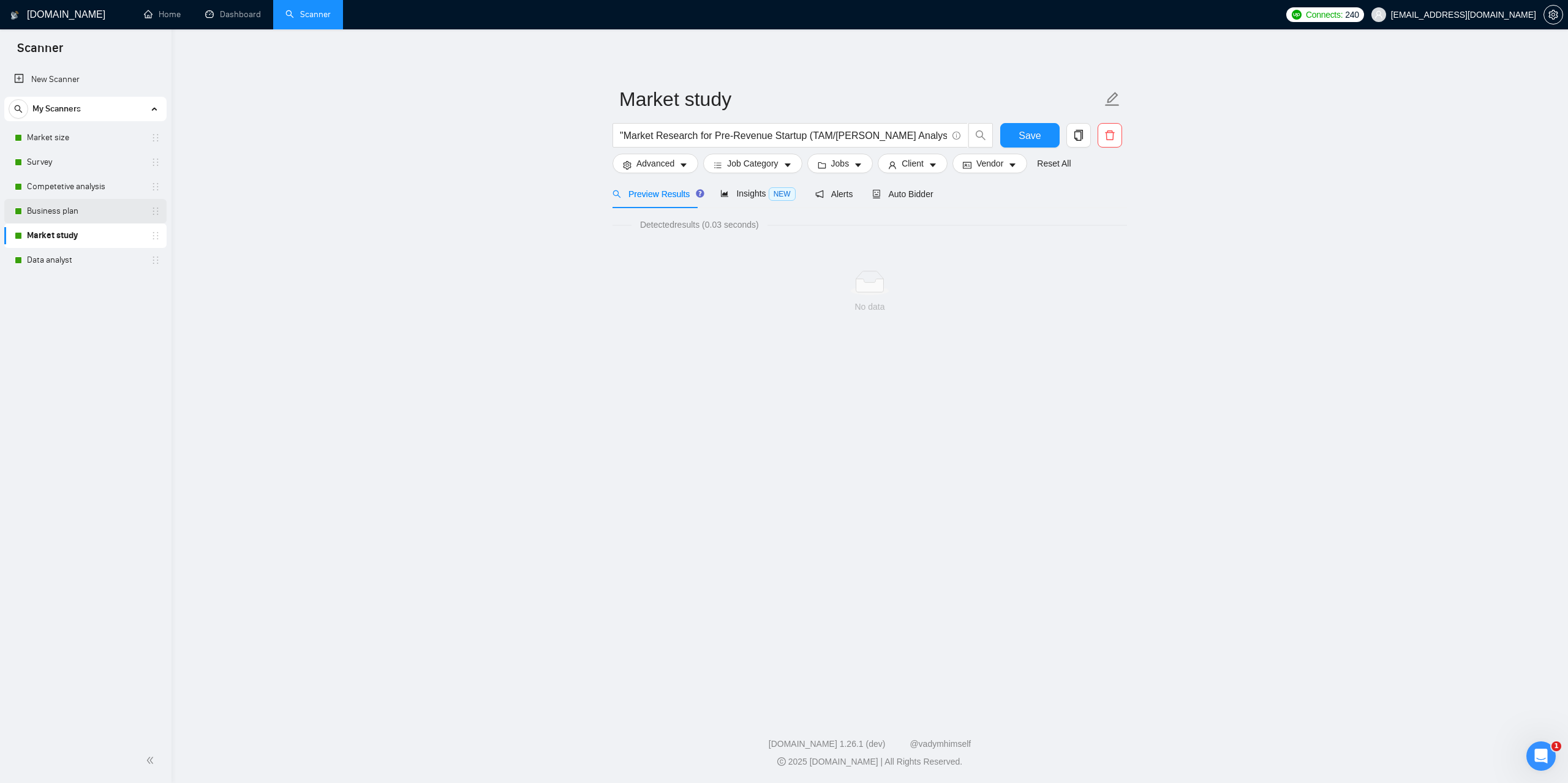
click at [67, 213] on link "Business plan" at bounding box center [85, 212] width 116 height 25
drag, startPoint x: 889, startPoint y: 132, endPoint x: 855, endPoint y: 130, distance: 34.1
click at [855, 130] on input ""Market Research for Pre-Revenue Startup (TAM/[PERSON_NAME] Analysis)"" at bounding box center [783, 135] width 327 height 15
drag, startPoint x: 891, startPoint y: 135, endPoint x: 626, endPoint y: 129, distance: 265.1
click at [626, 129] on input ""Market Research for Pre-Revenue Startup (TAM/[PERSON_NAME] Analysis)"" at bounding box center [783, 135] width 327 height 15
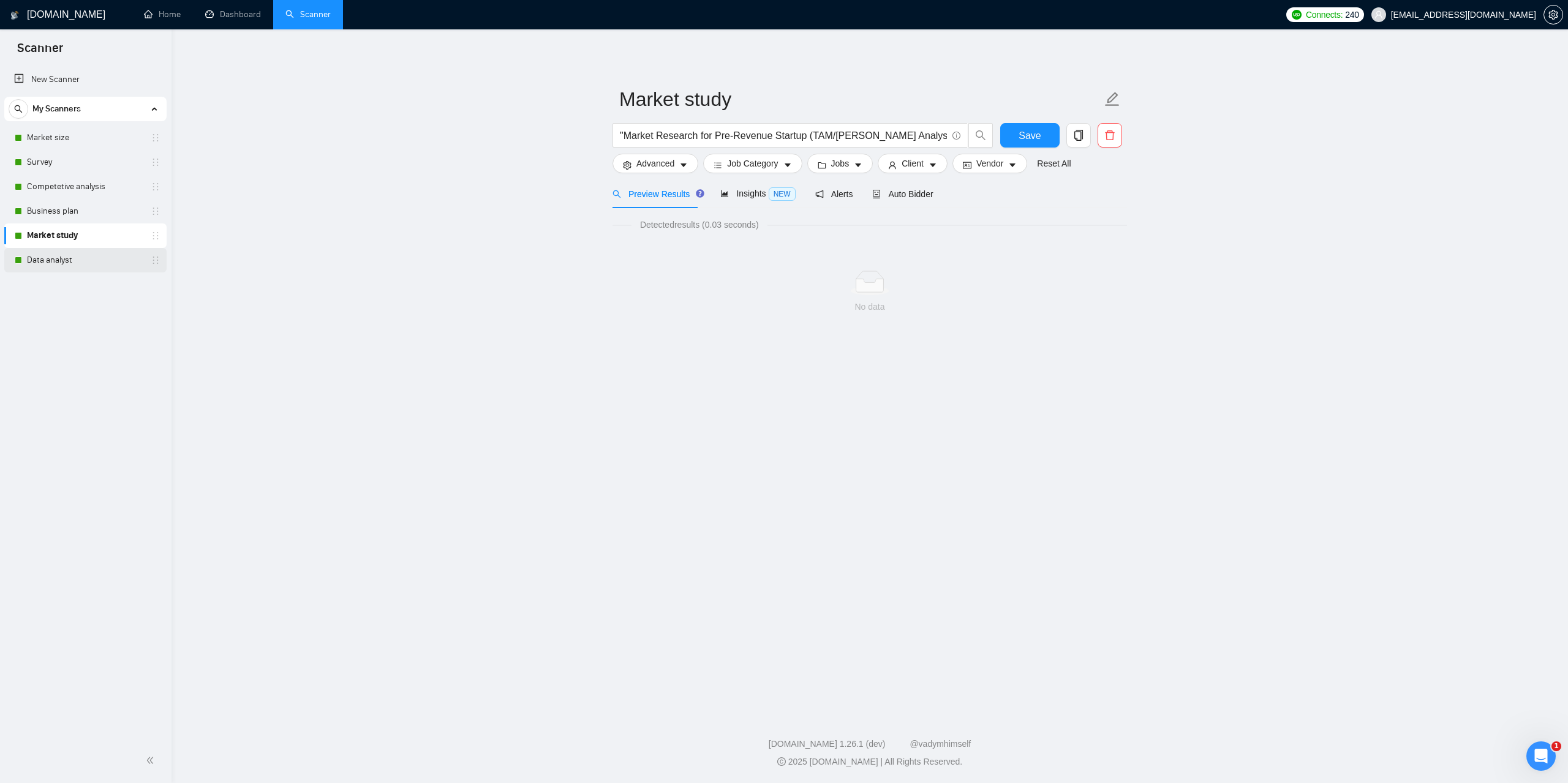
drag, startPoint x: 69, startPoint y: 264, endPoint x: 814, endPoint y: 53, distance: 774.3
click at [67, 264] on link "Data analyst" at bounding box center [85, 261] width 116 height 25
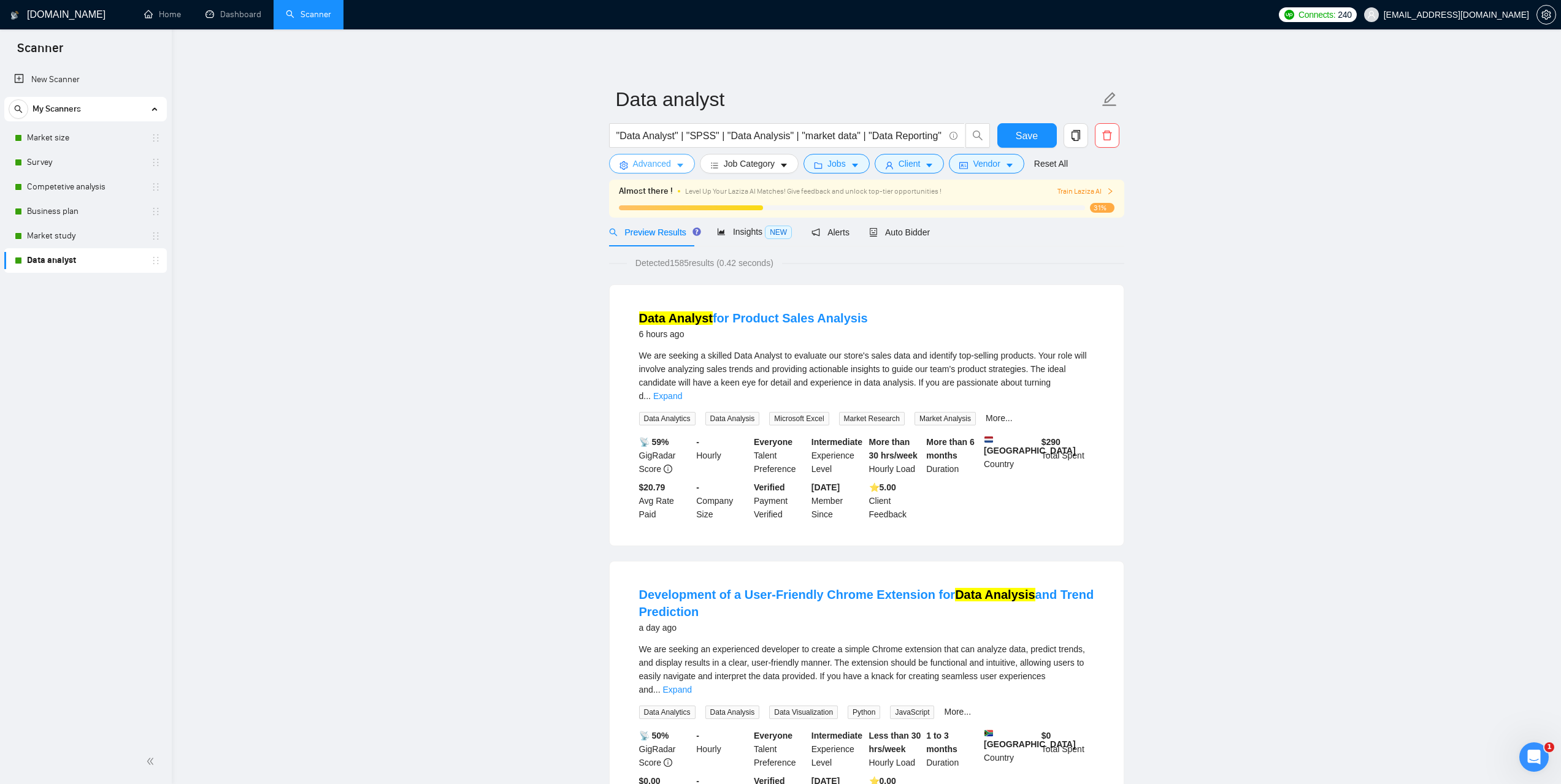
click at [669, 171] on button "Advanced" at bounding box center [652, 164] width 86 height 20
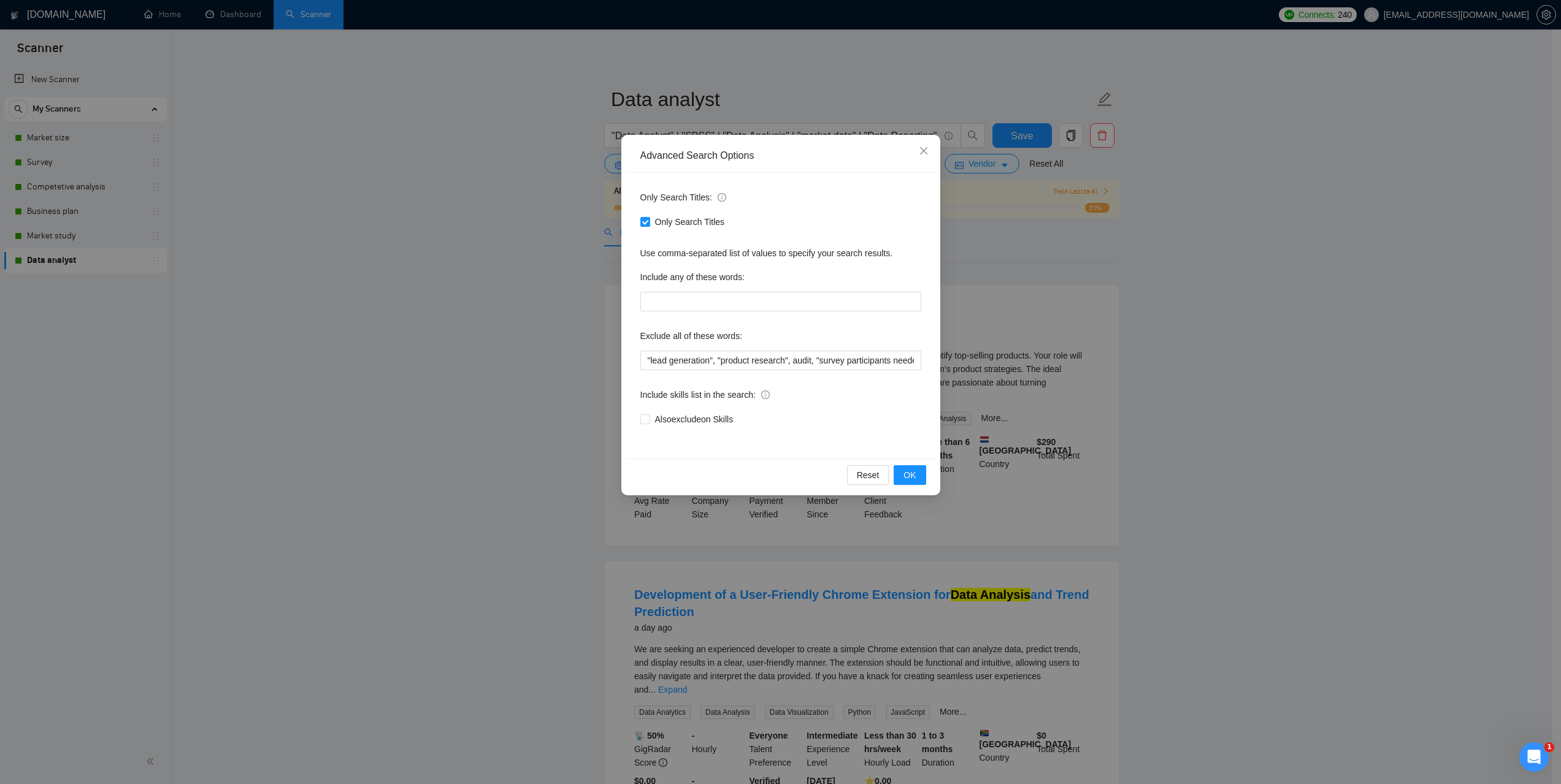
click at [872, 462] on div "Reset OK" at bounding box center [780, 475] width 310 height 32
click at [876, 470] on span "Reset" at bounding box center [868, 475] width 23 height 13
checkbox input "false"
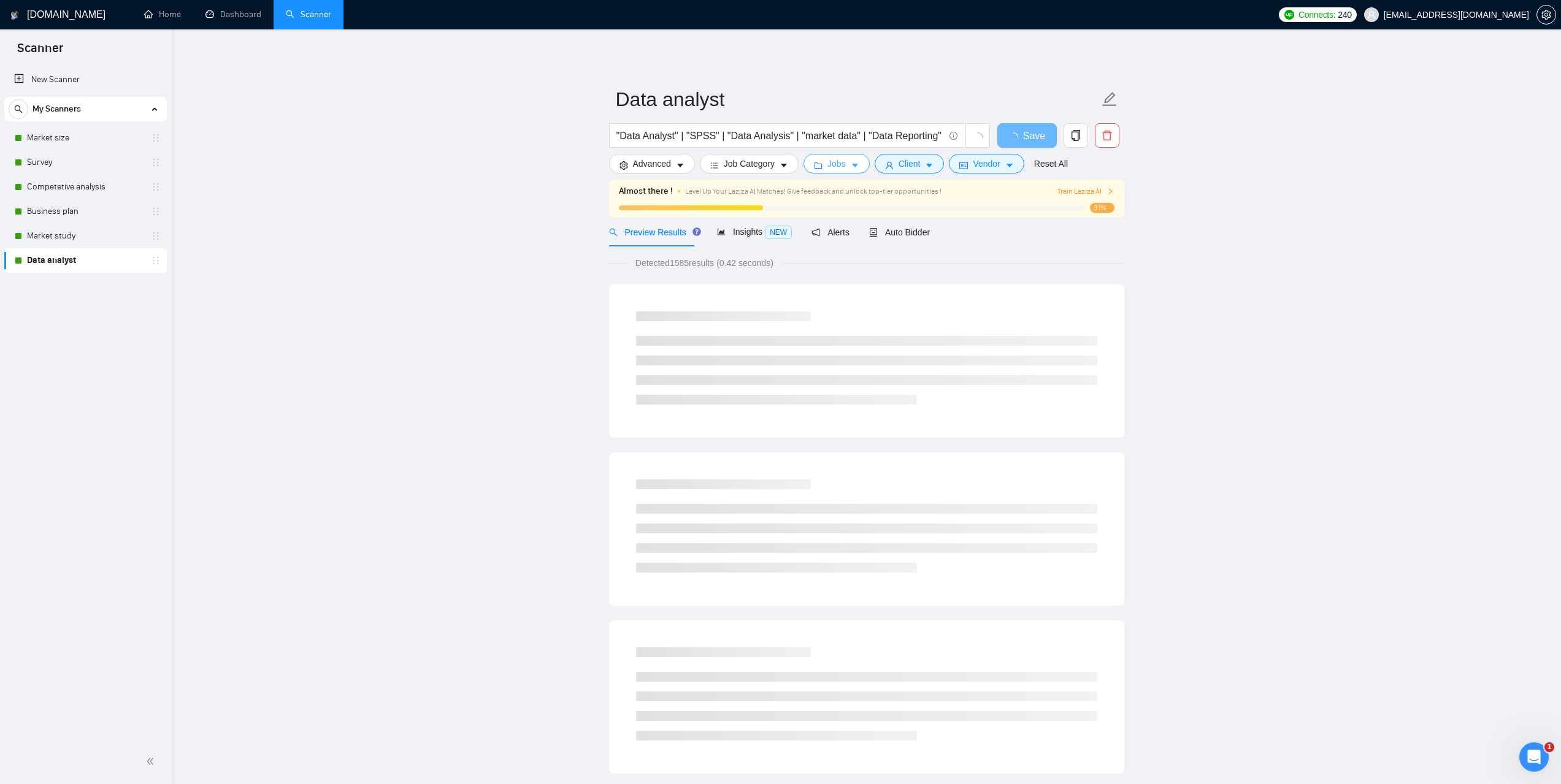
click at [843, 166] on button "Jobs" at bounding box center [836, 164] width 66 height 20
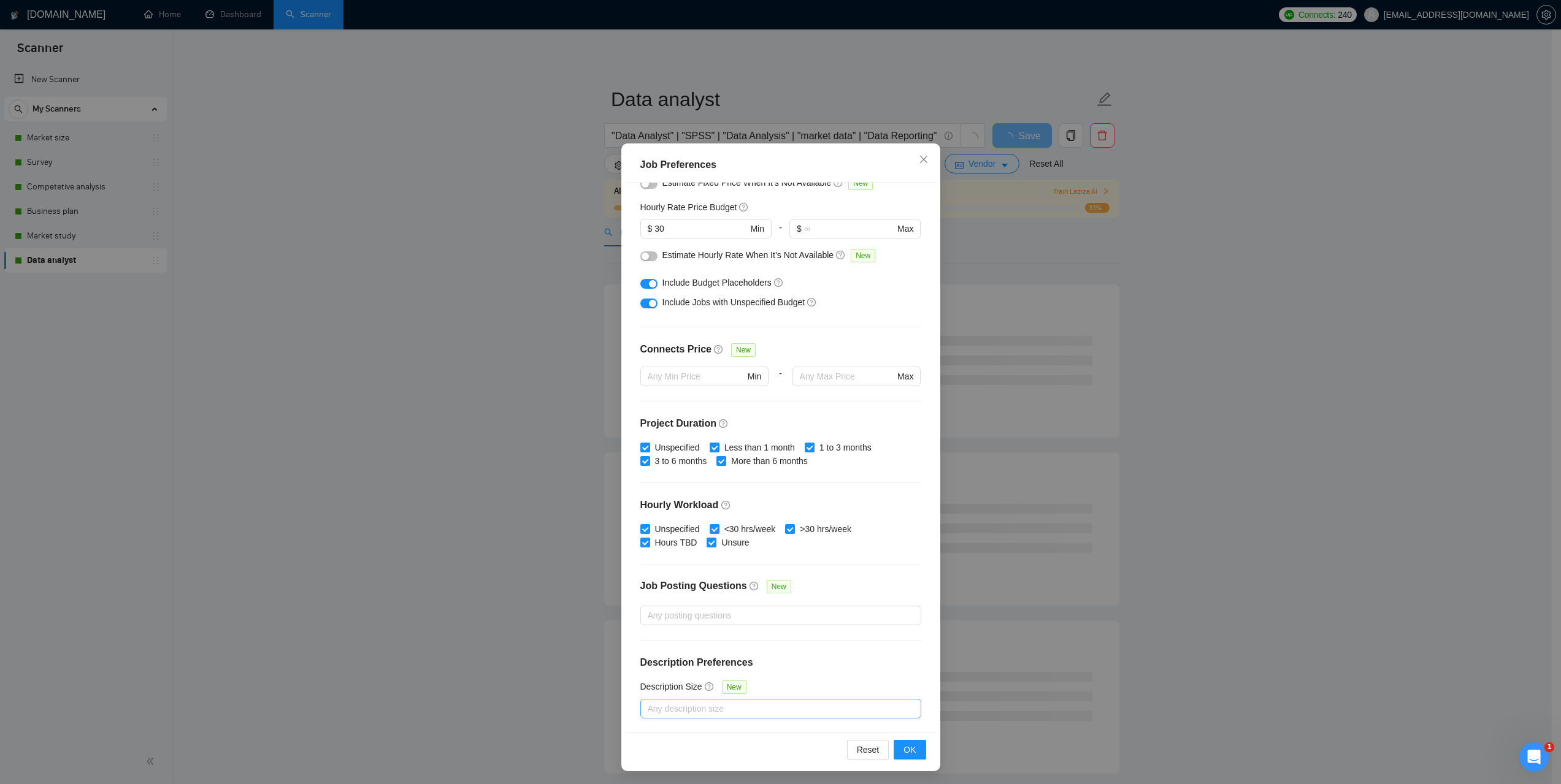
scroll to position [34, 0]
click at [859, 747] on span "Reset" at bounding box center [868, 748] width 23 height 13
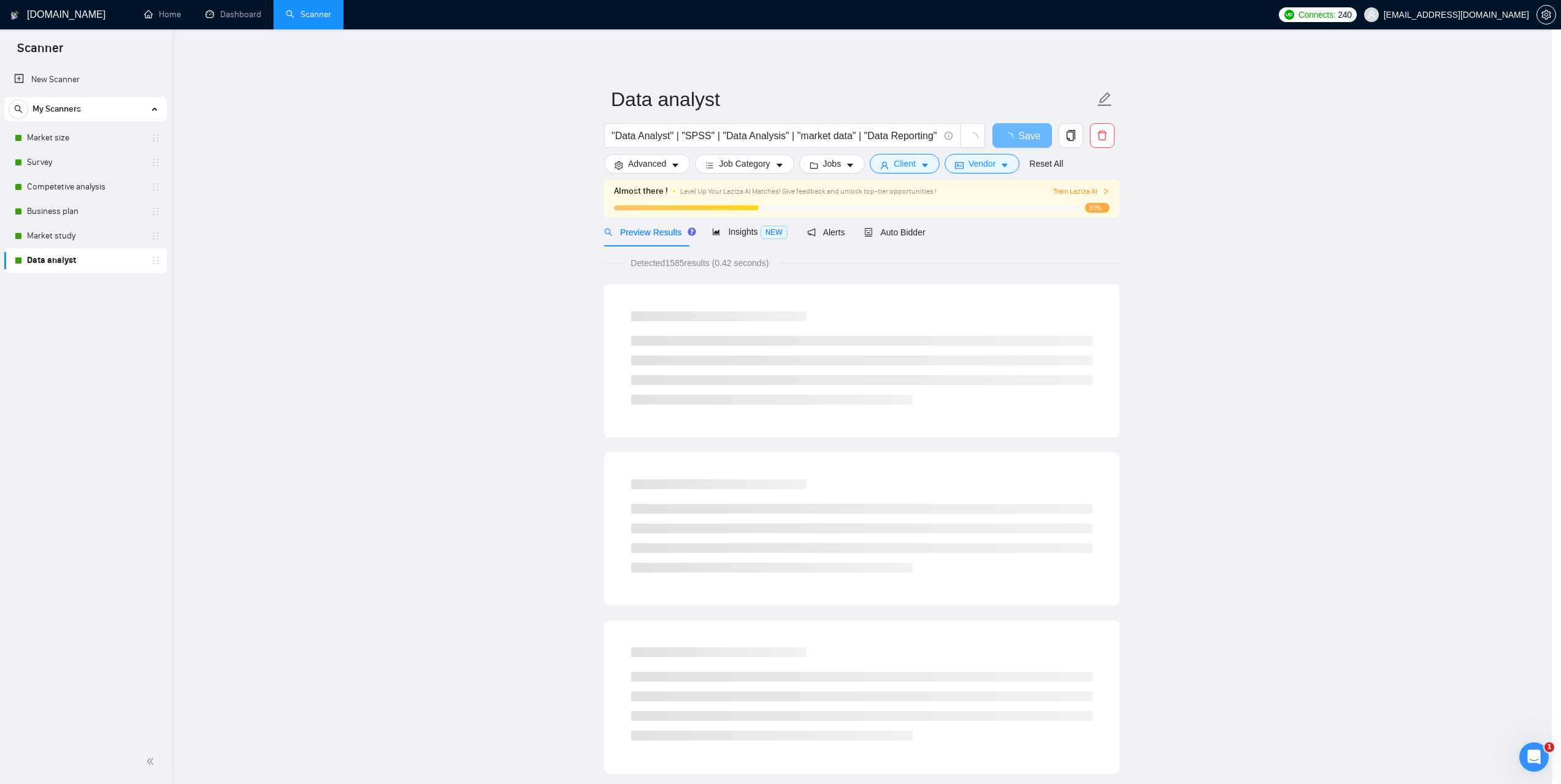
scroll to position [0, 0]
click at [908, 170] on span "Client" at bounding box center [909, 164] width 22 height 13
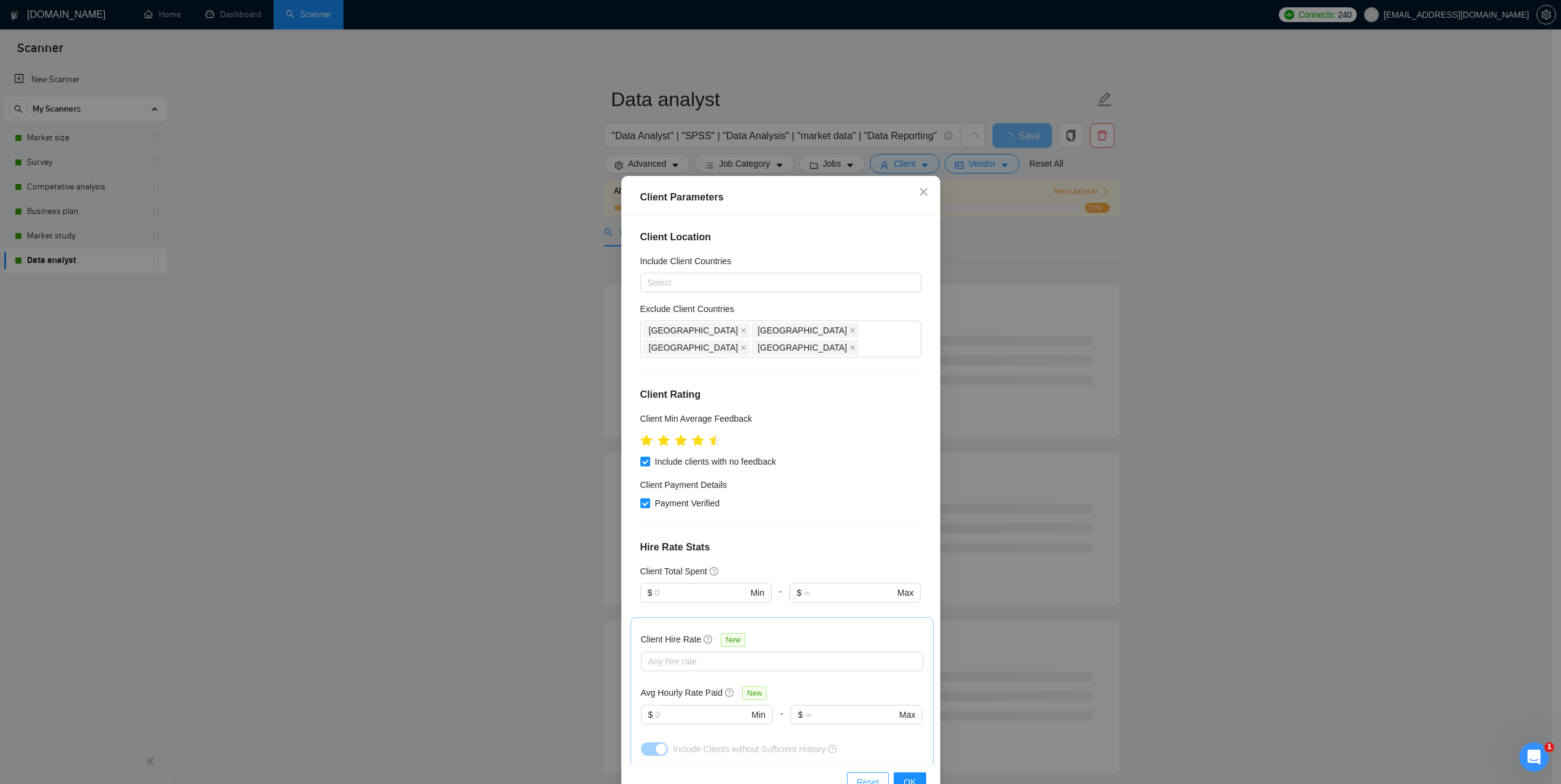
click at [860, 776] on span "Reset" at bounding box center [868, 782] width 23 height 13
checkbox input "false"
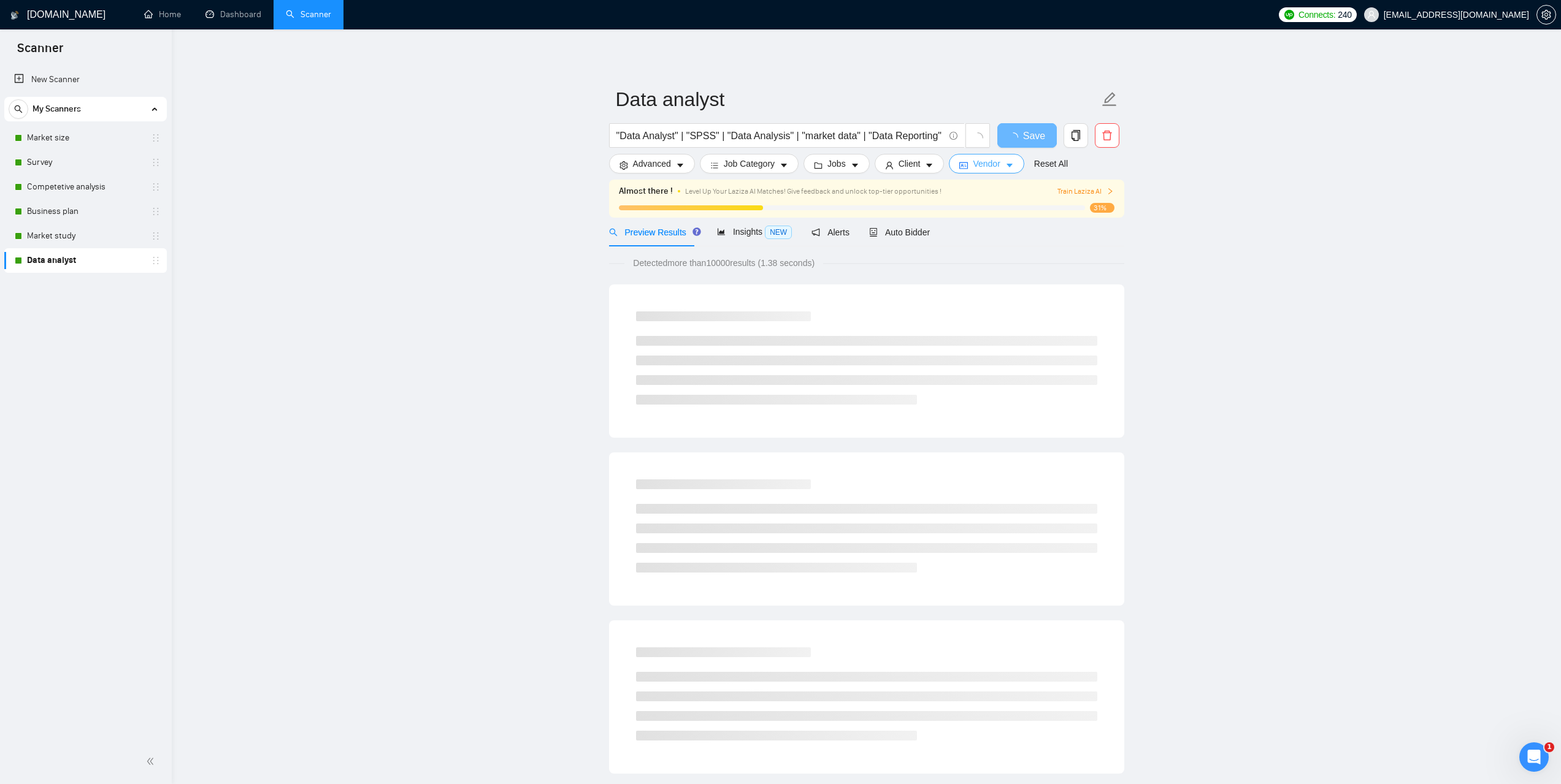
click at [988, 166] on span "Vendor" at bounding box center [986, 164] width 27 height 13
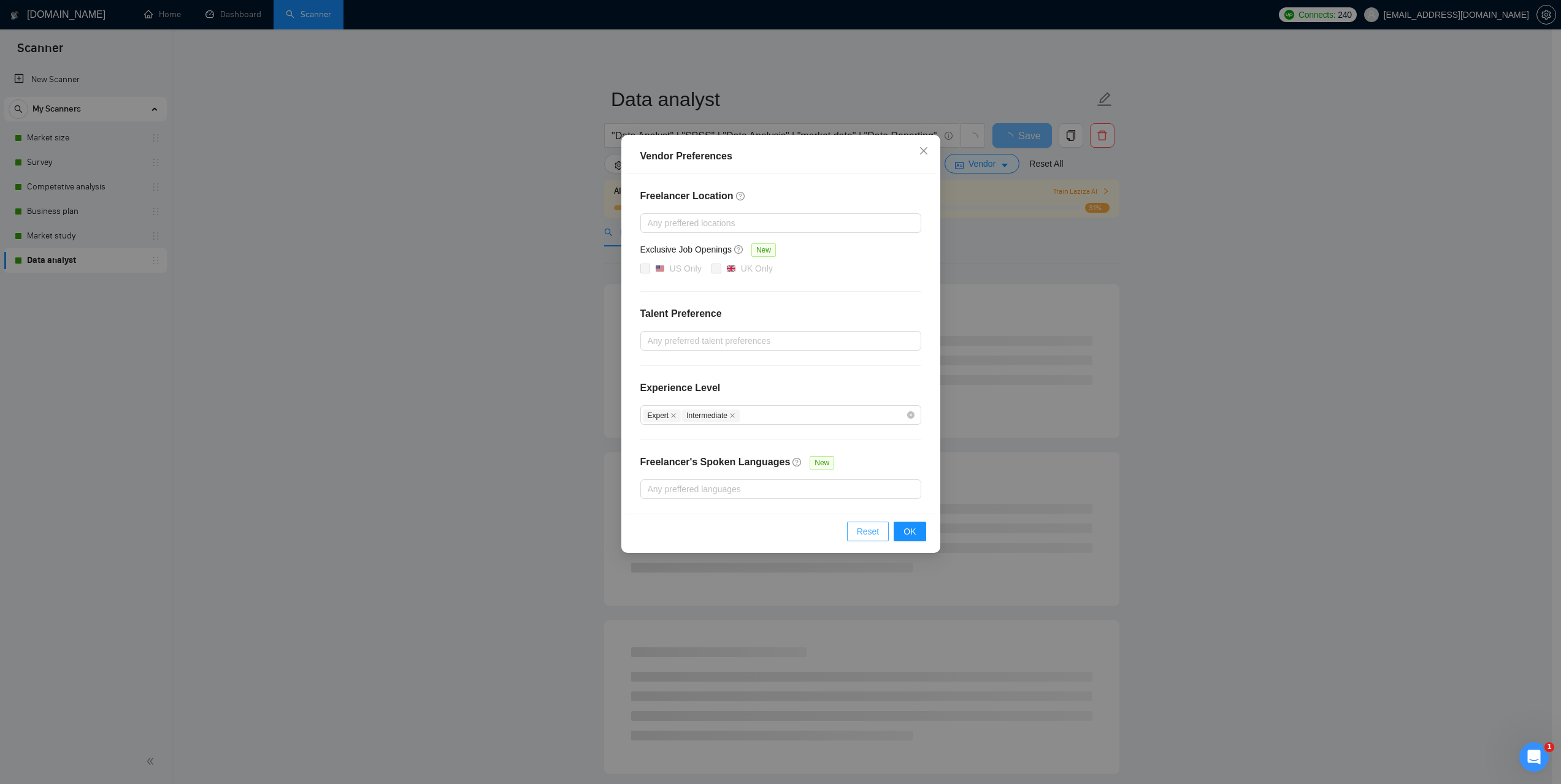
click at [866, 534] on span "Reset" at bounding box center [868, 531] width 23 height 13
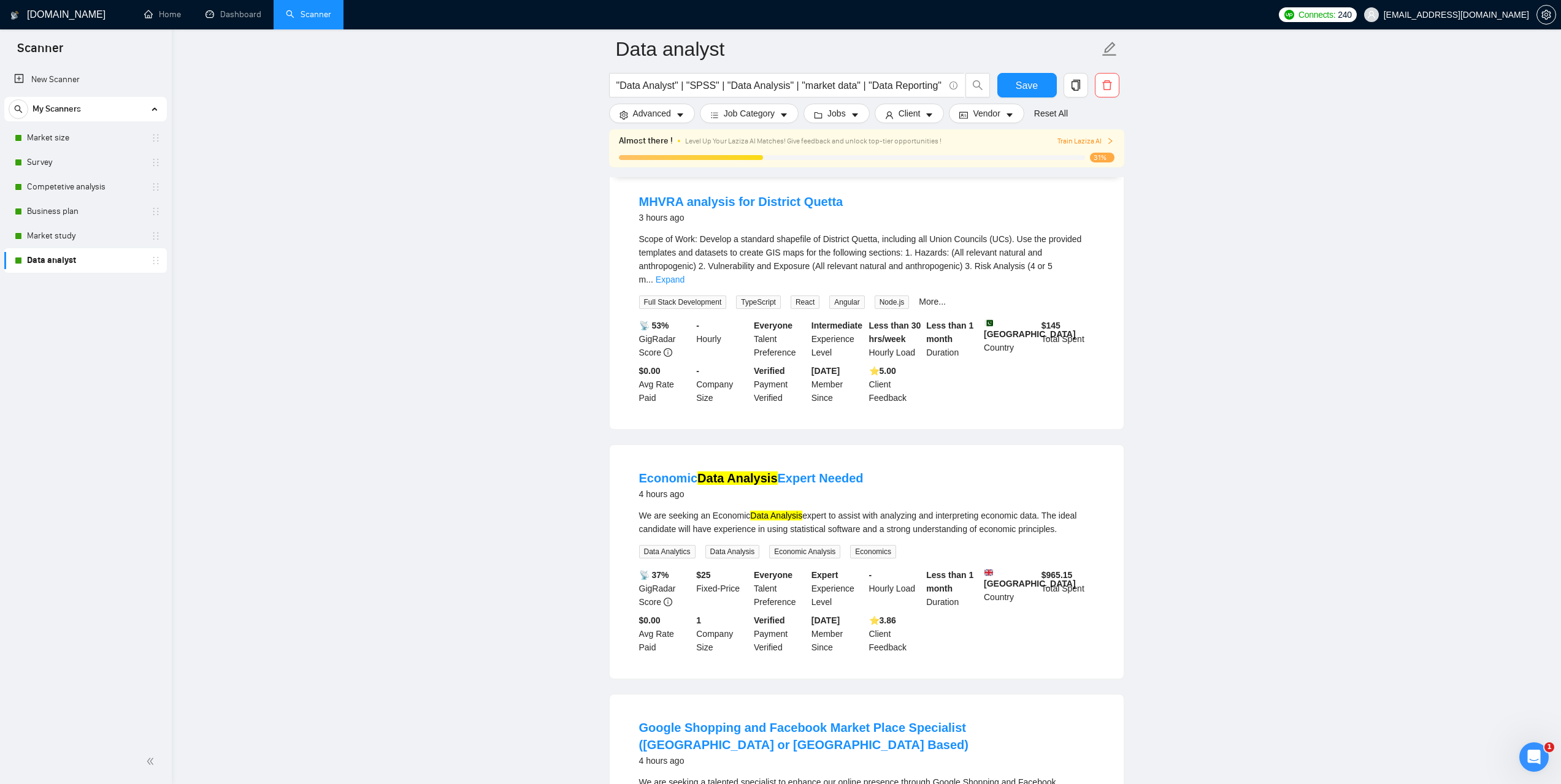
scroll to position [2272, 0]
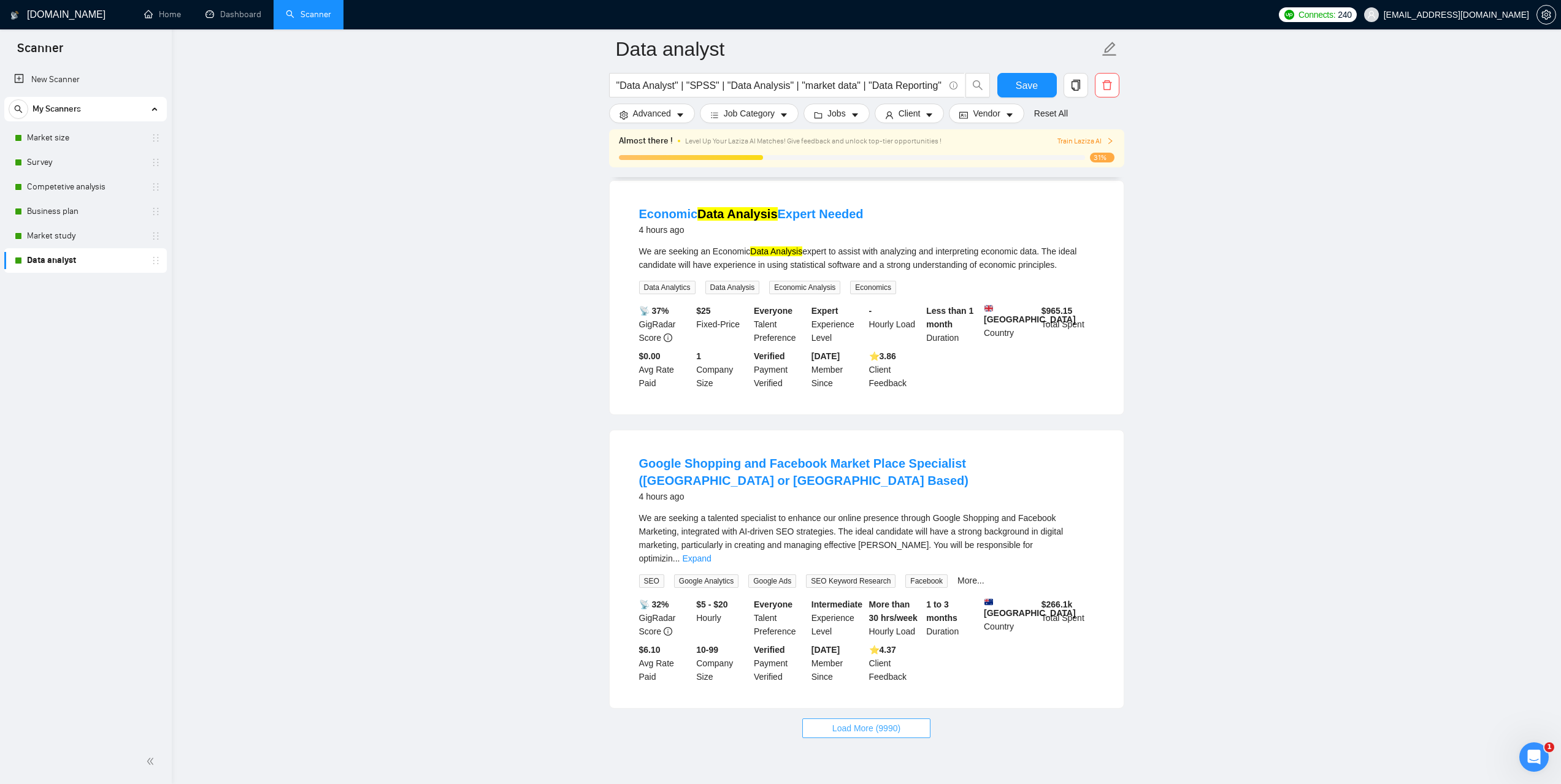
click at [881, 722] on span "Load More (9990)" at bounding box center [867, 728] width 68 height 13
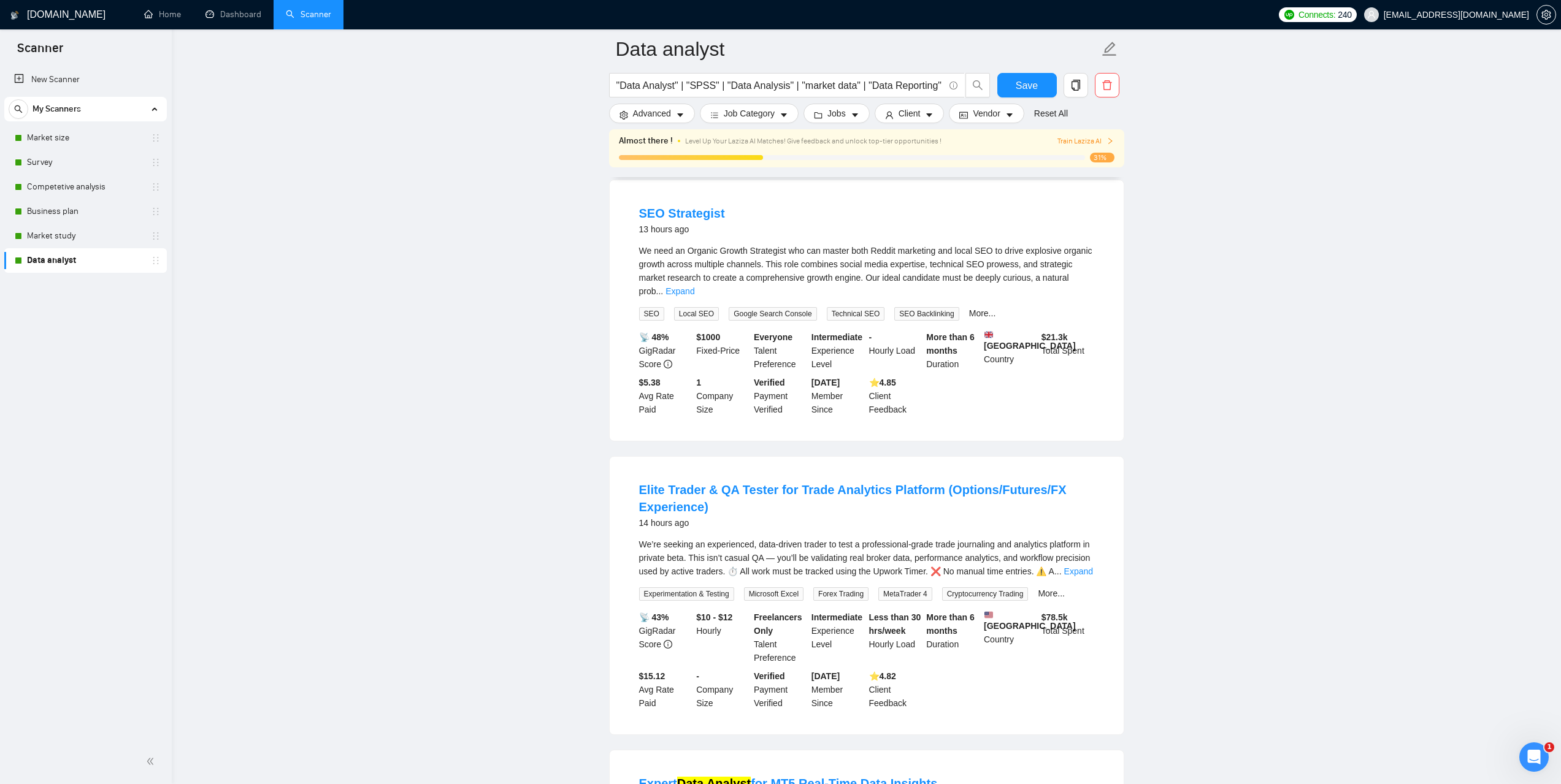
scroll to position [4953, 0]
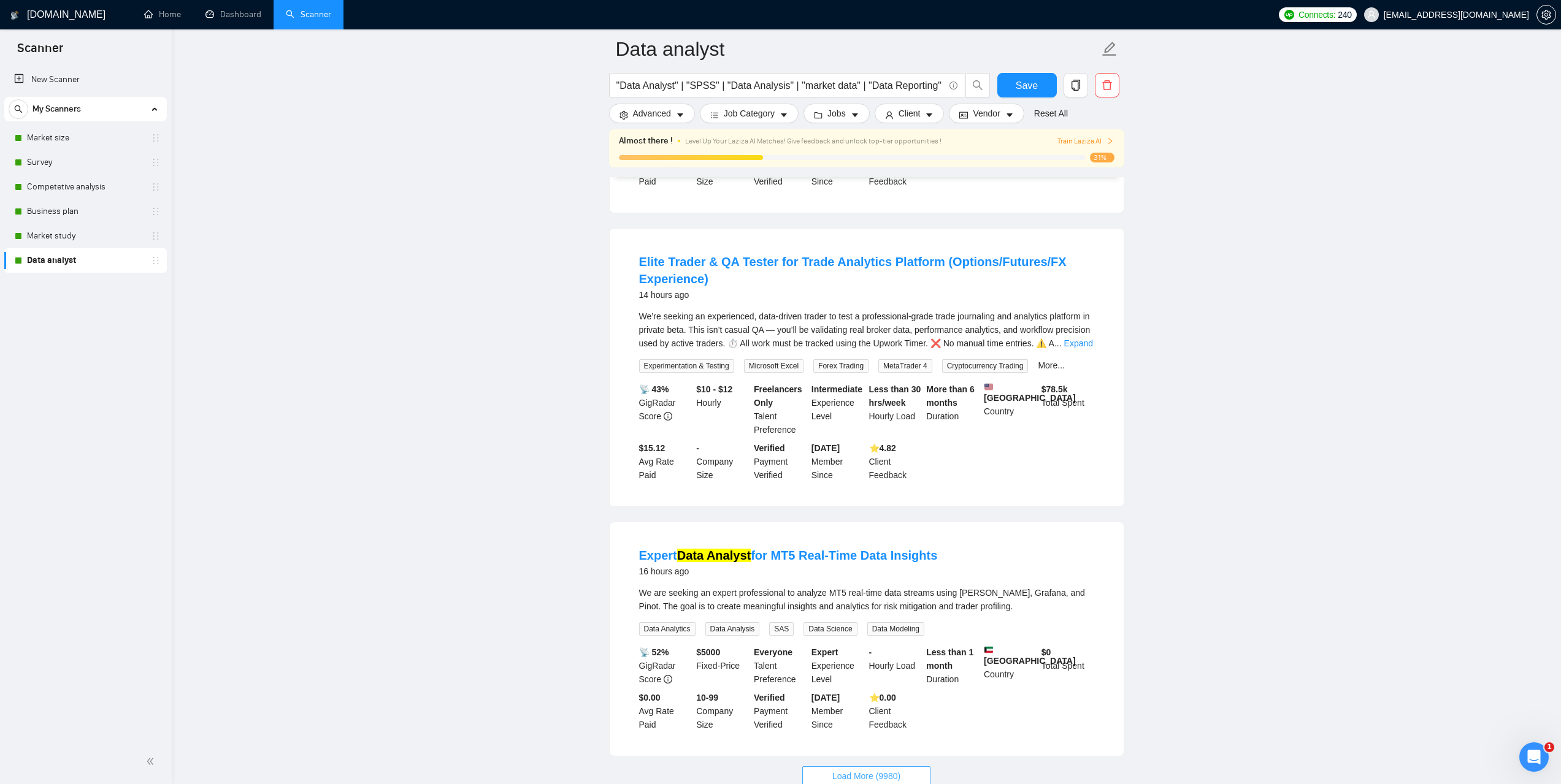
click at [903, 766] on button "Load More (9980)" at bounding box center [866, 775] width 128 height 20
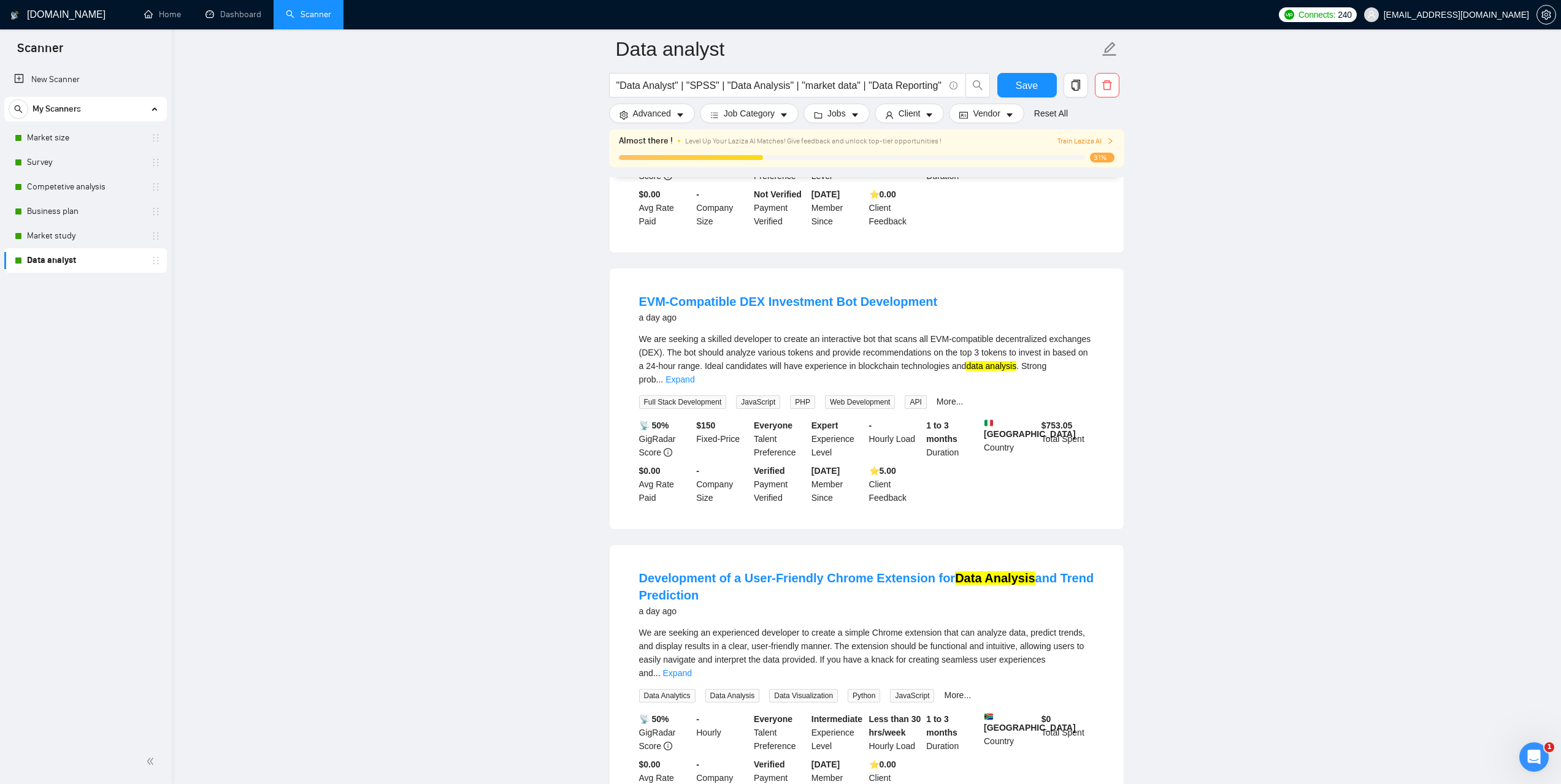
scroll to position [7655, 0]
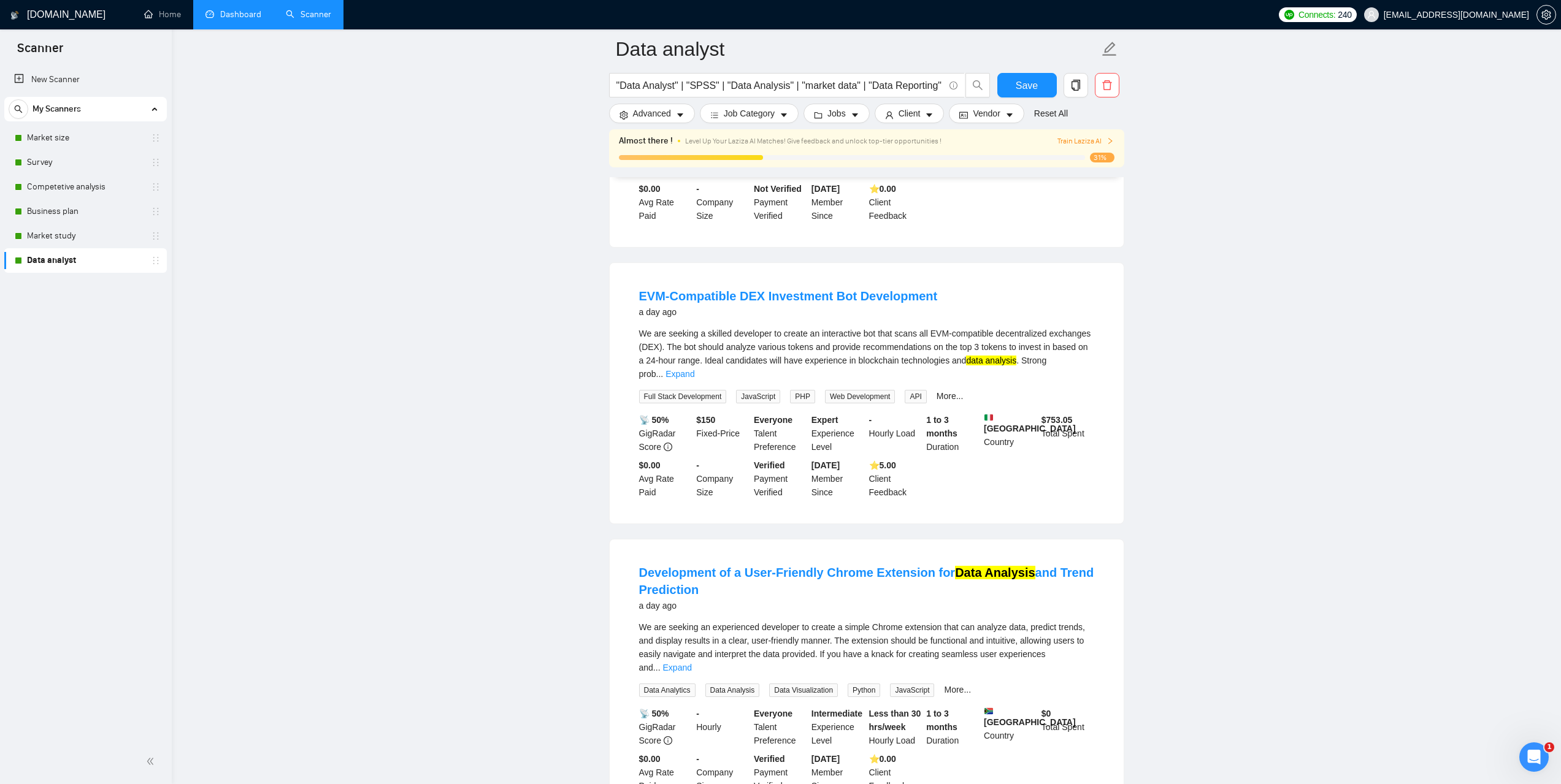
click at [245, 10] on link "Dashboard" at bounding box center [233, 14] width 56 height 10
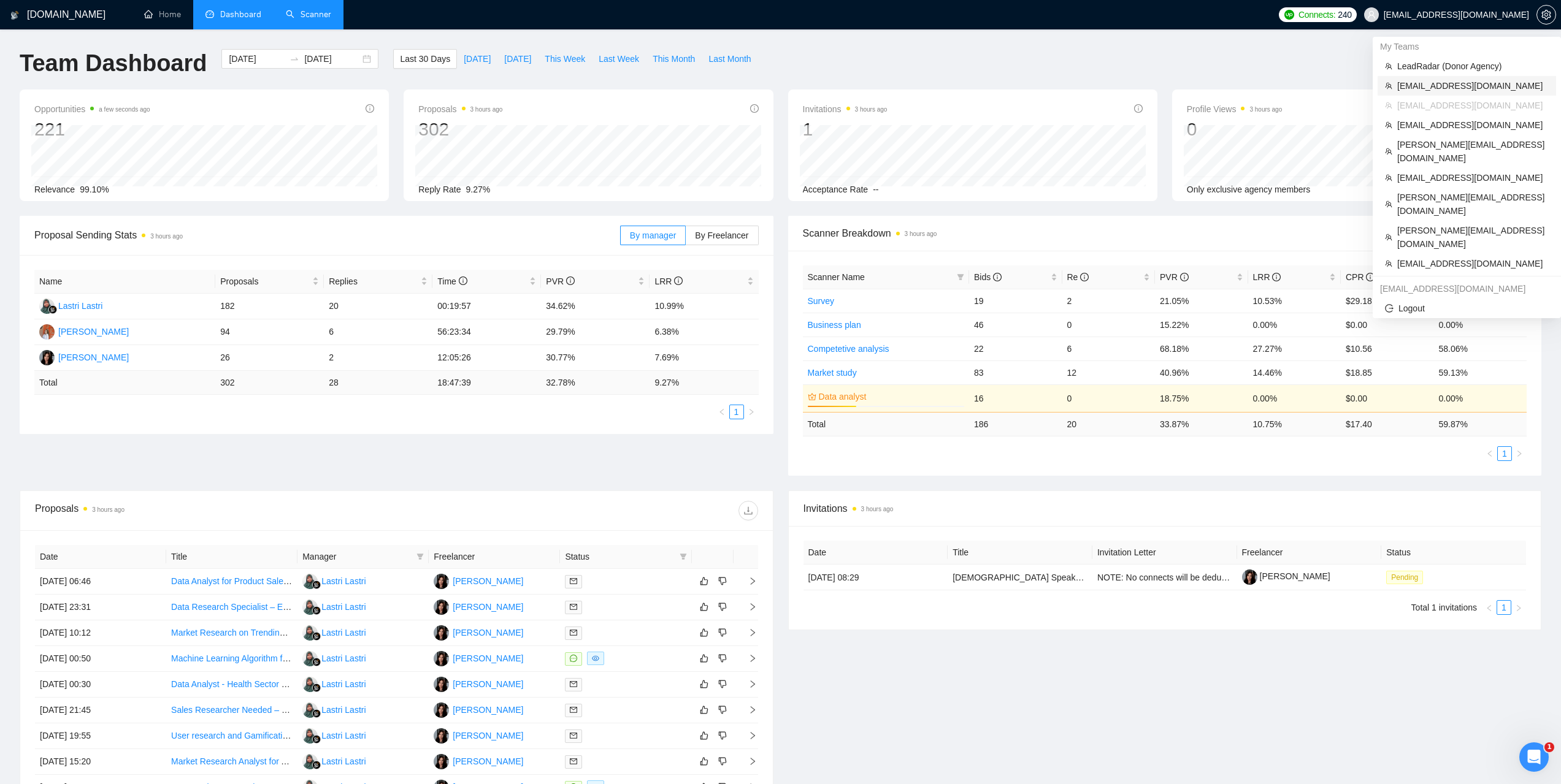
click at [1429, 83] on span "[EMAIL_ADDRESS][DOMAIN_NAME]" at bounding box center [1473, 86] width 151 height 13
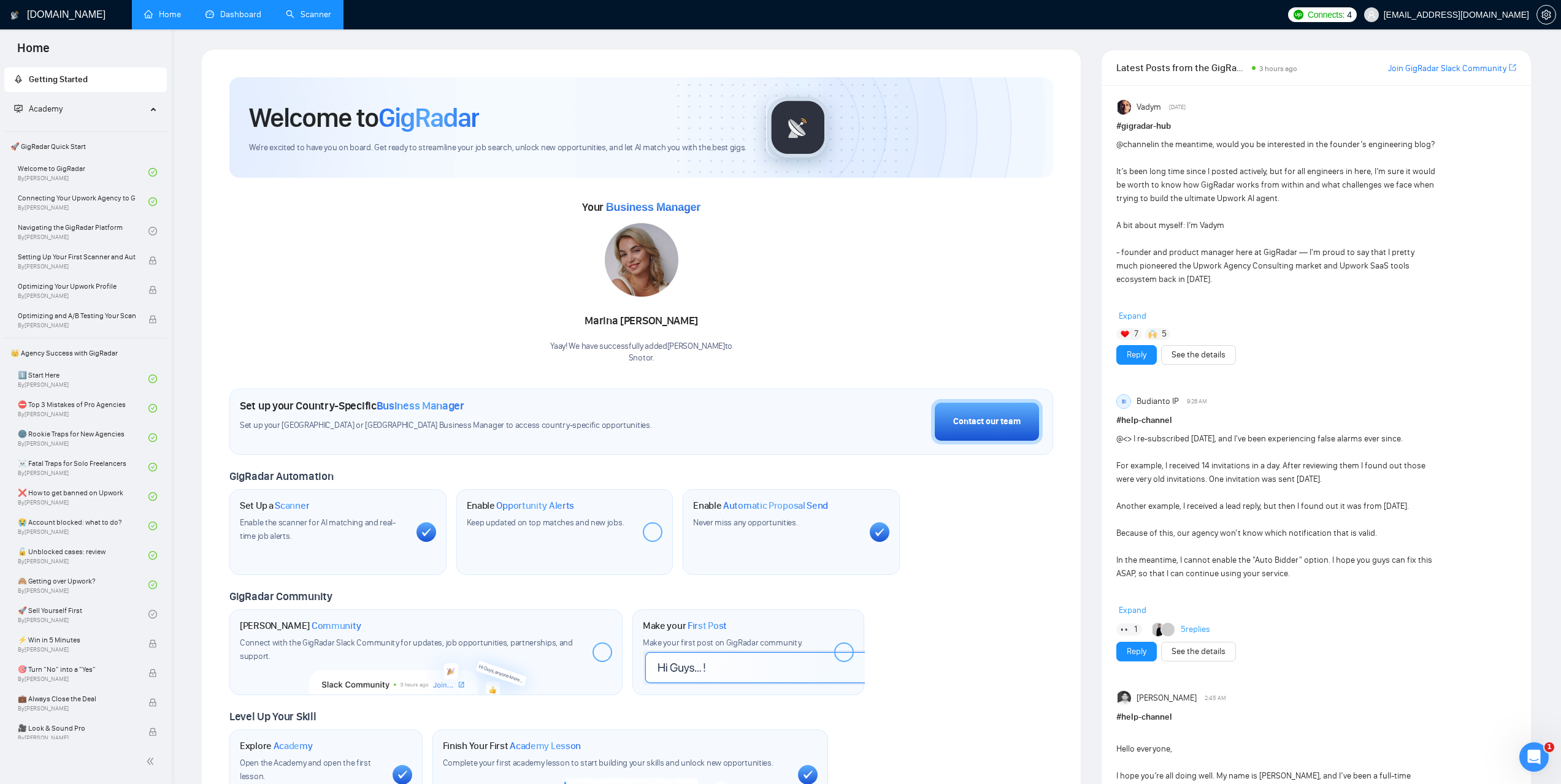
click at [251, 18] on link "Dashboard" at bounding box center [233, 14] width 56 height 10
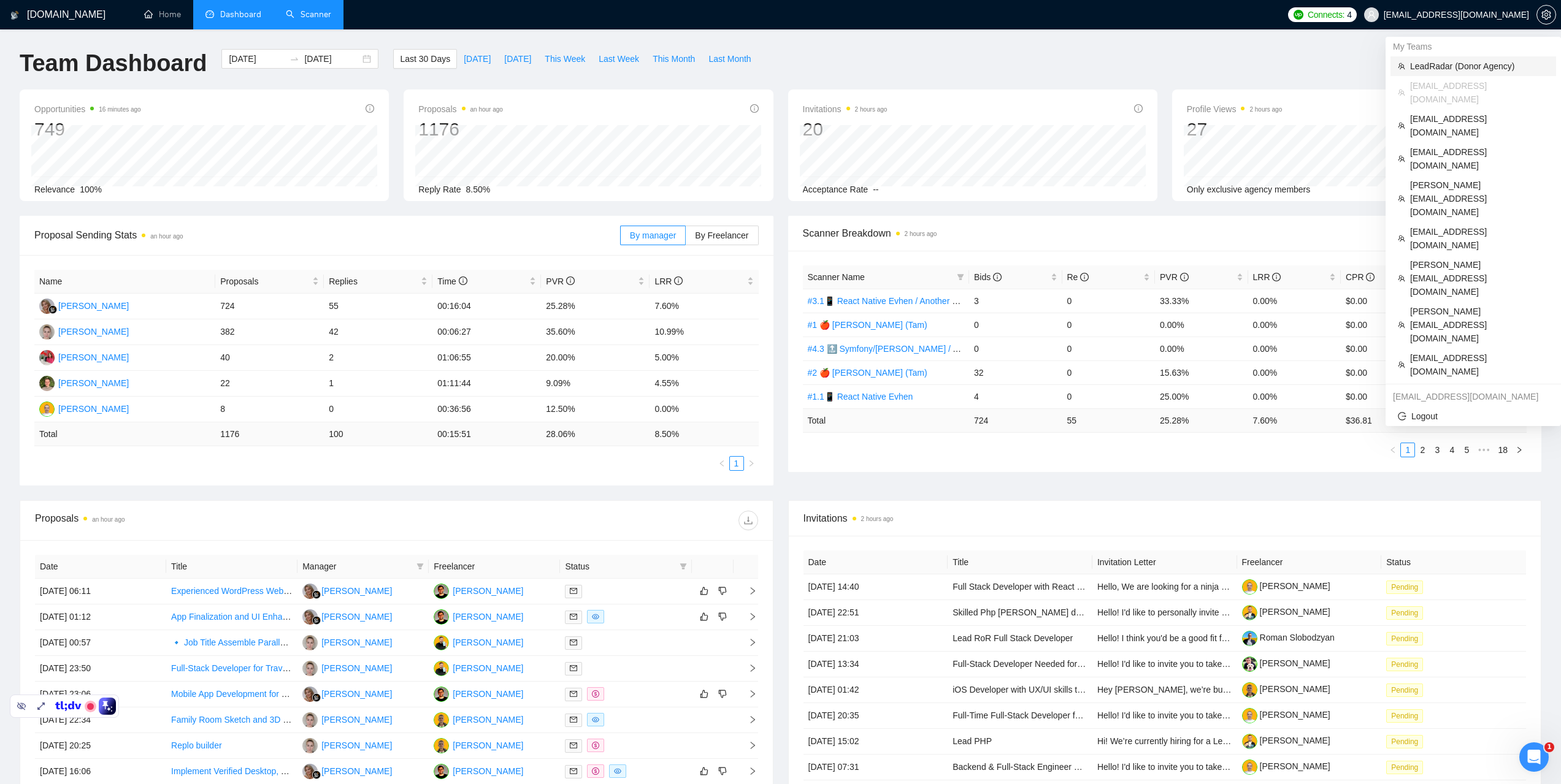
click at [1429, 65] on span "LeadRadar (Donor Agency)" at bounding box center [1479, 66] width 139 height 13
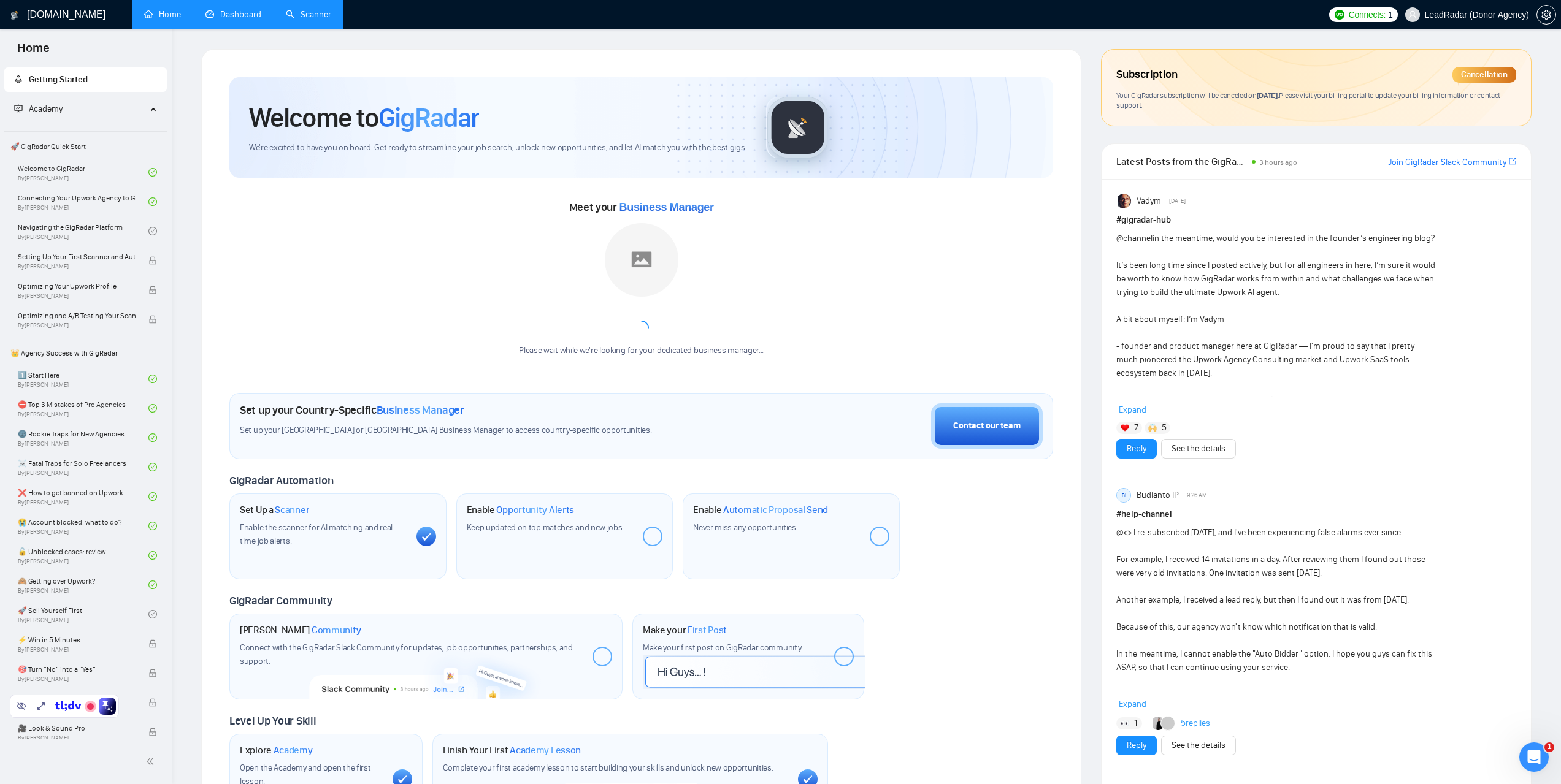
click at [241, 13] on link "Dashboard" at bounding box center [233, 14] width 56 height 10
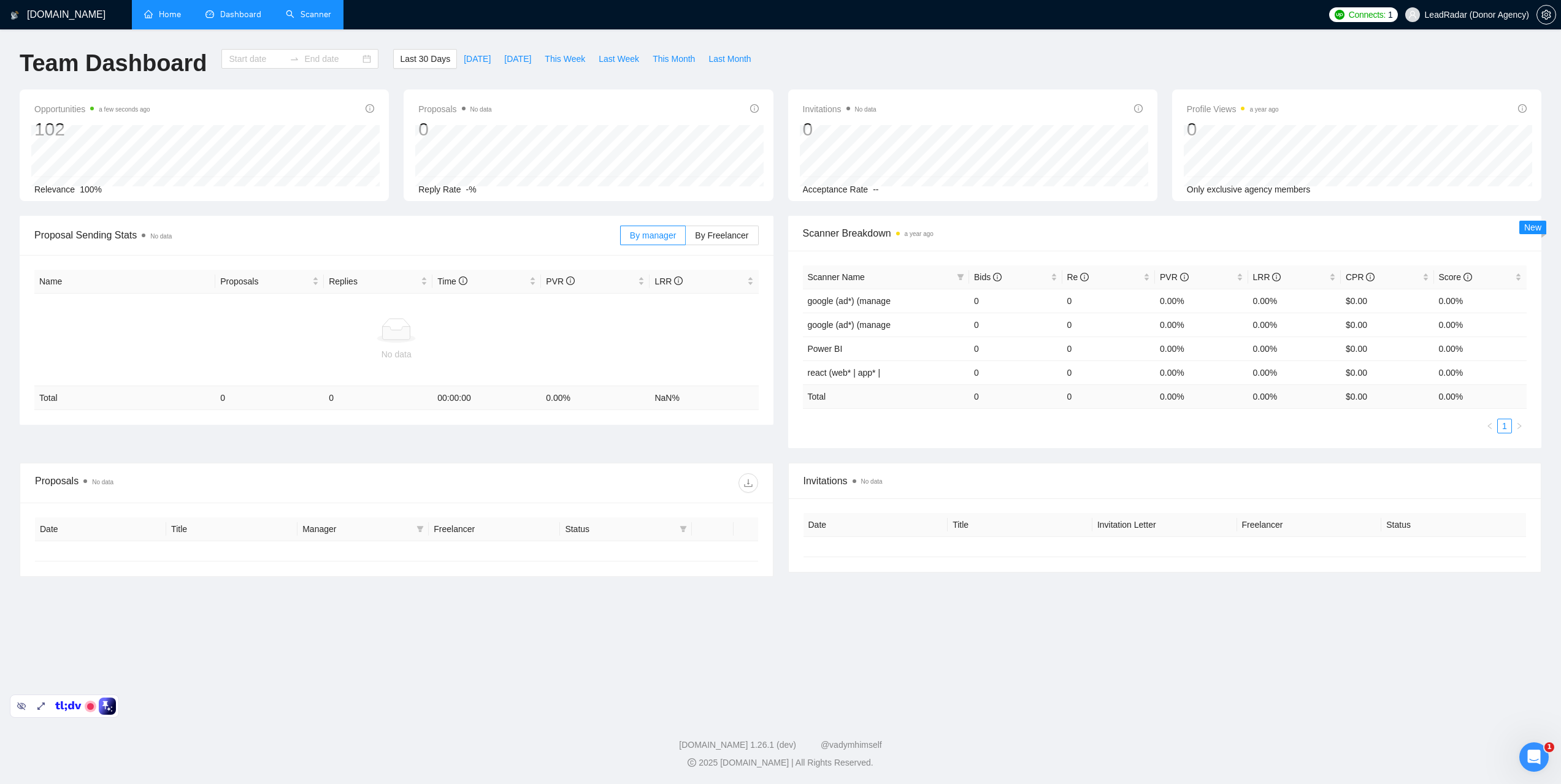
type input "[DATE]"
